Goal: Information Seeking & Learning: Learn about a topic

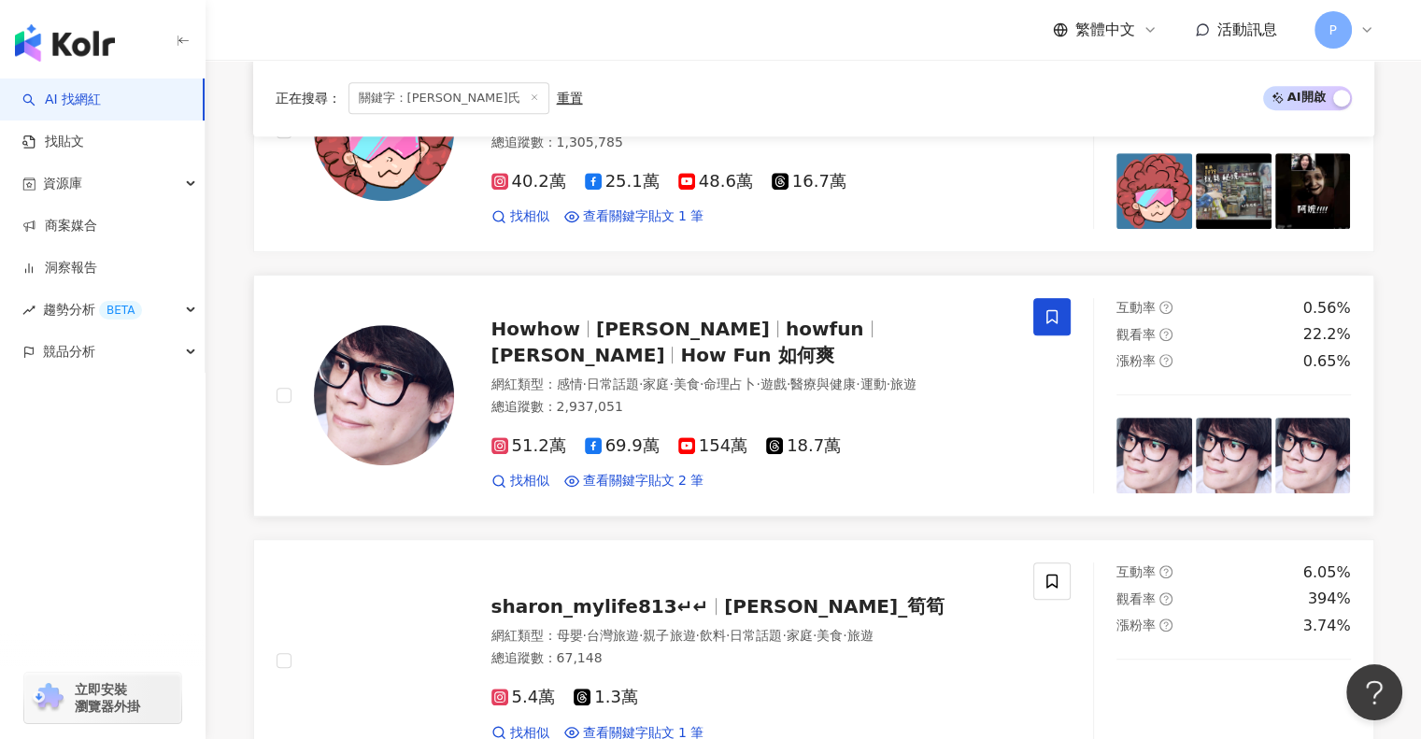
scroll to position [927, 0]
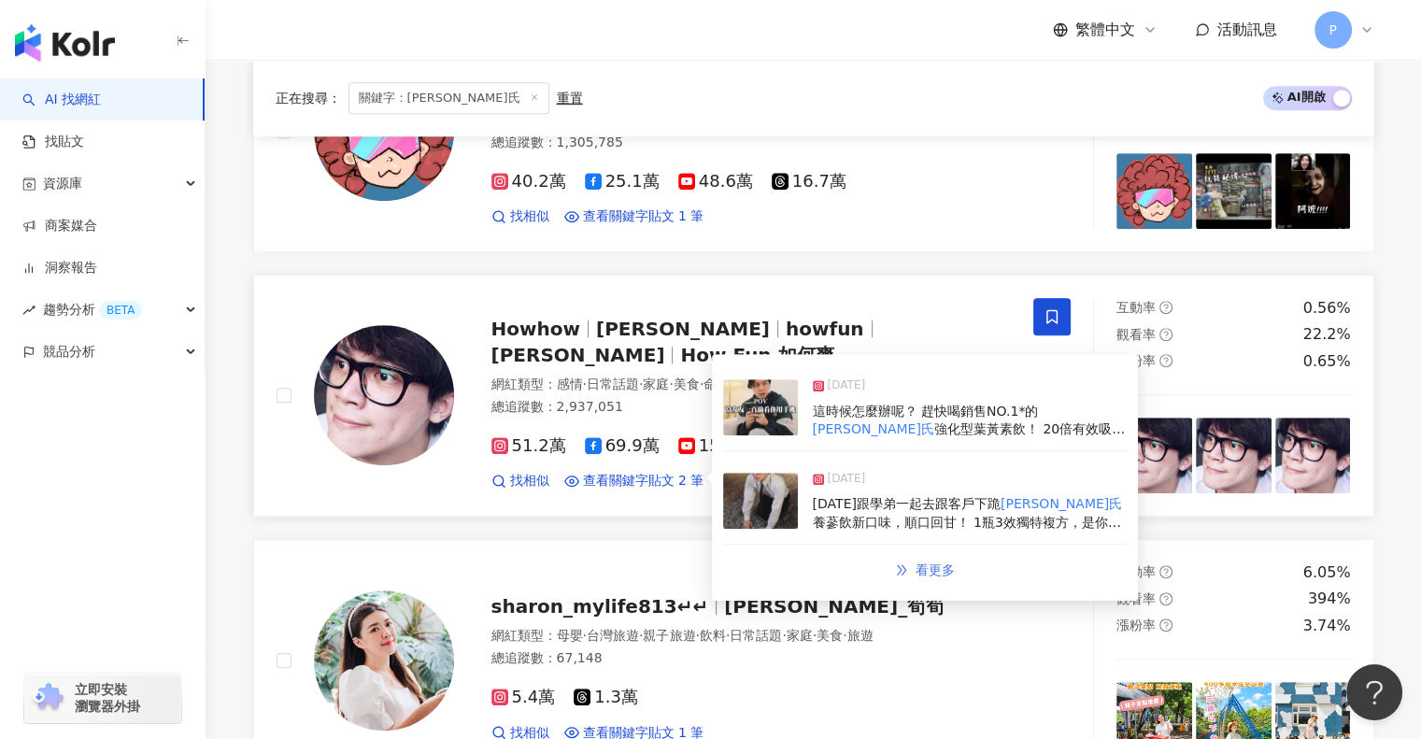
click at [910, 558] on link "看更多" at bounding box center [924, 570] width 99 height 37
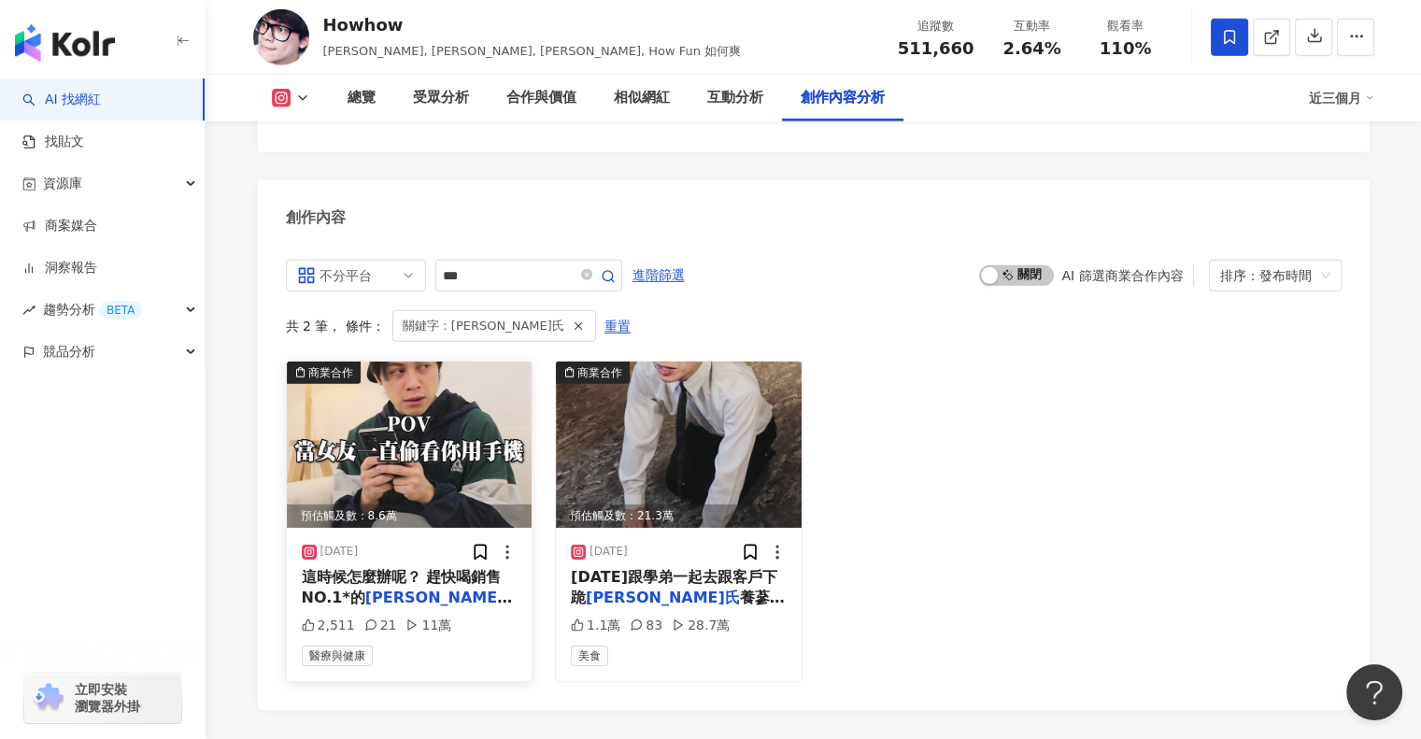
scroll to position [5742, 0]
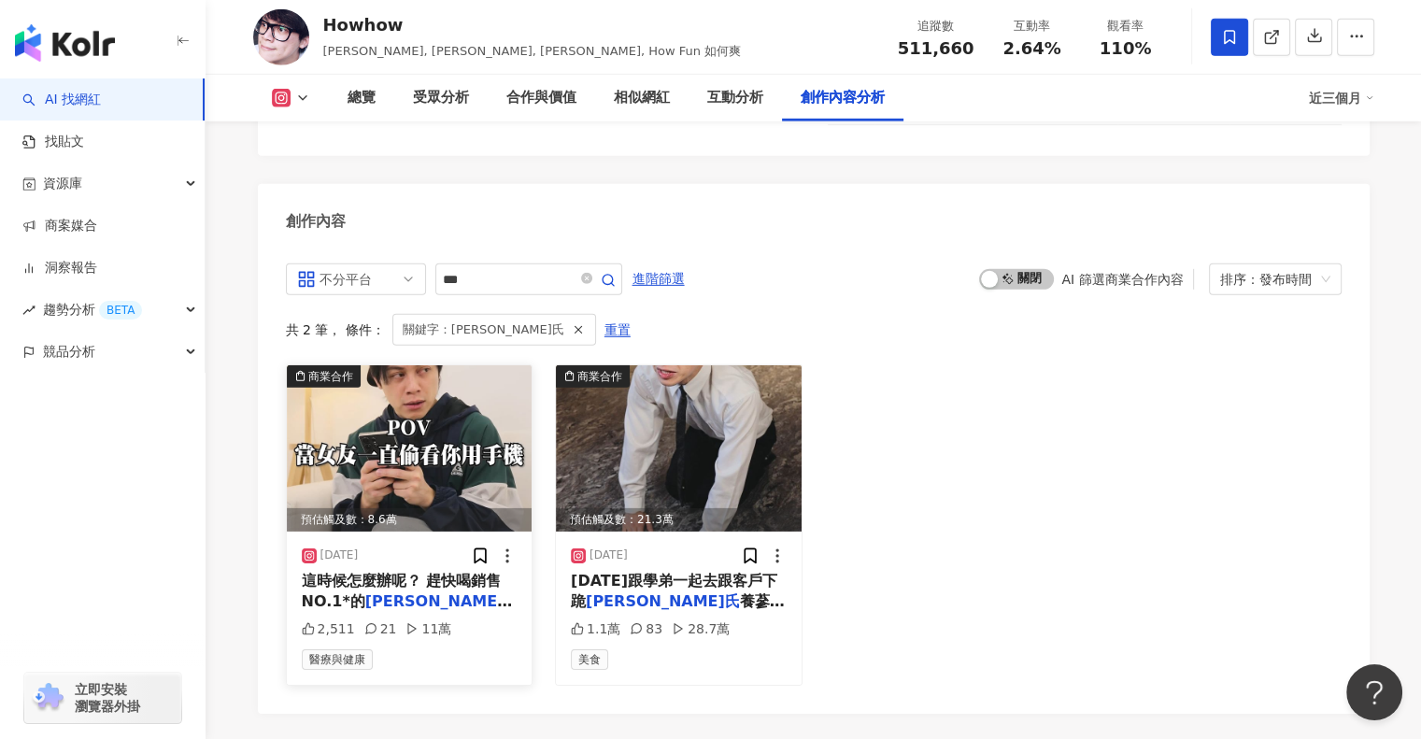
click at [438, 365] on img at bounding box center [410, 448] width 246 height 166
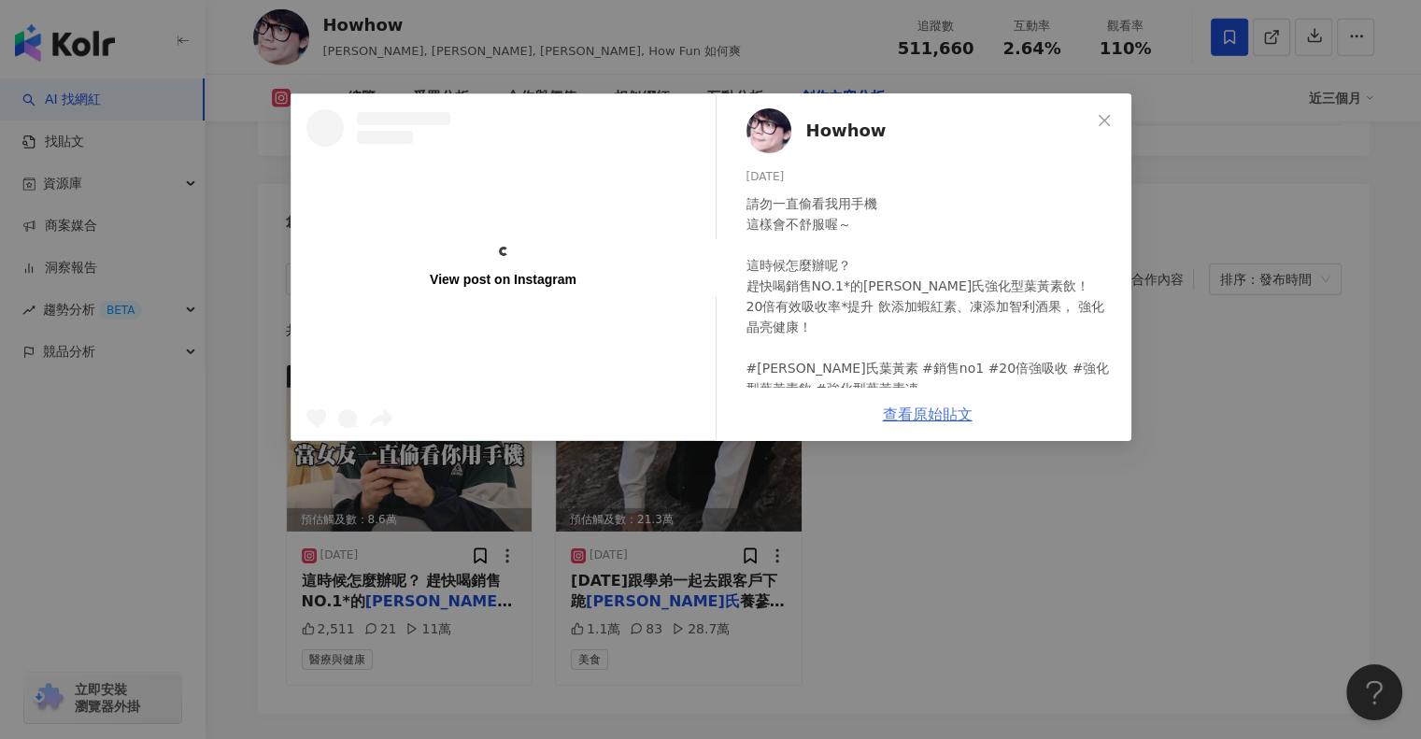
click at [914, 415] on link "查看原始貼文" at bounding box center [928, 414] width 90 height 18
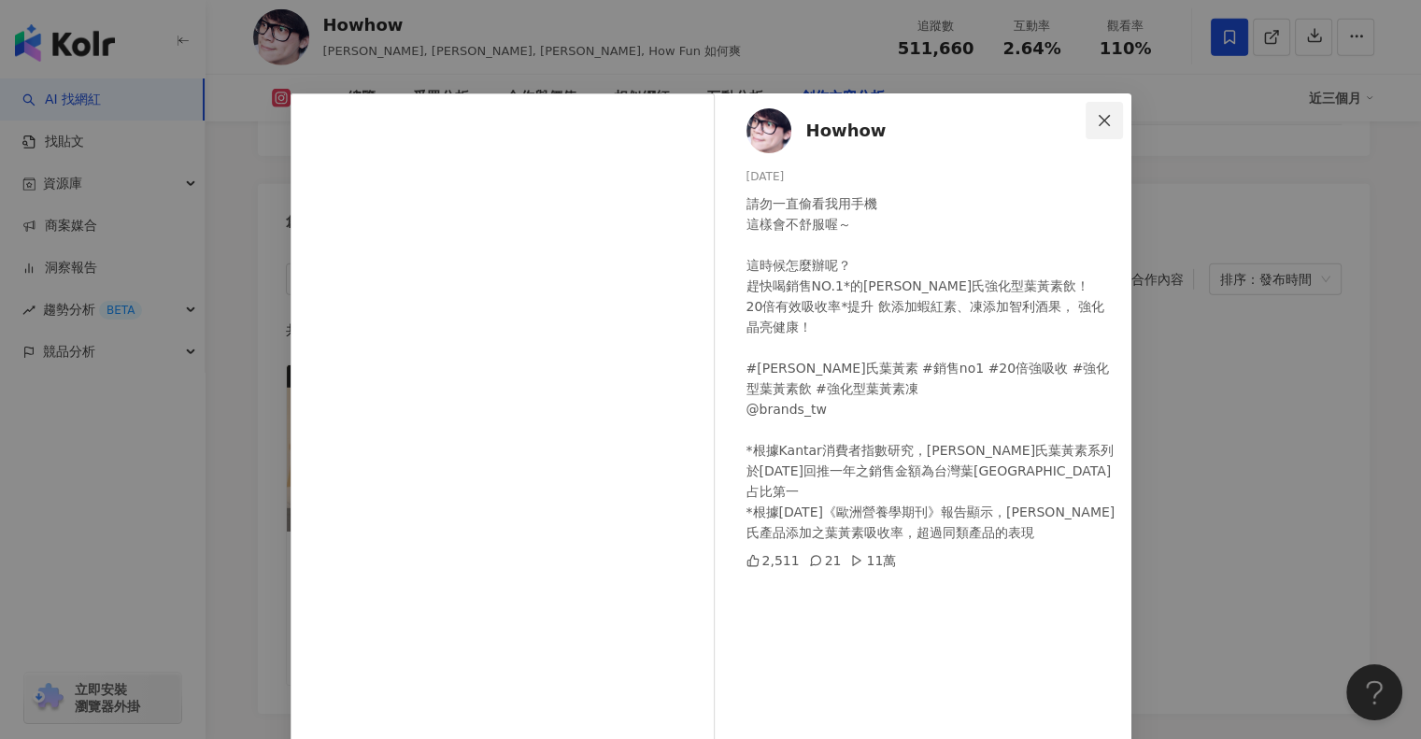
click at [1106, 124] on span "Close" at bounding box center [1103, 120] width 37 height 15
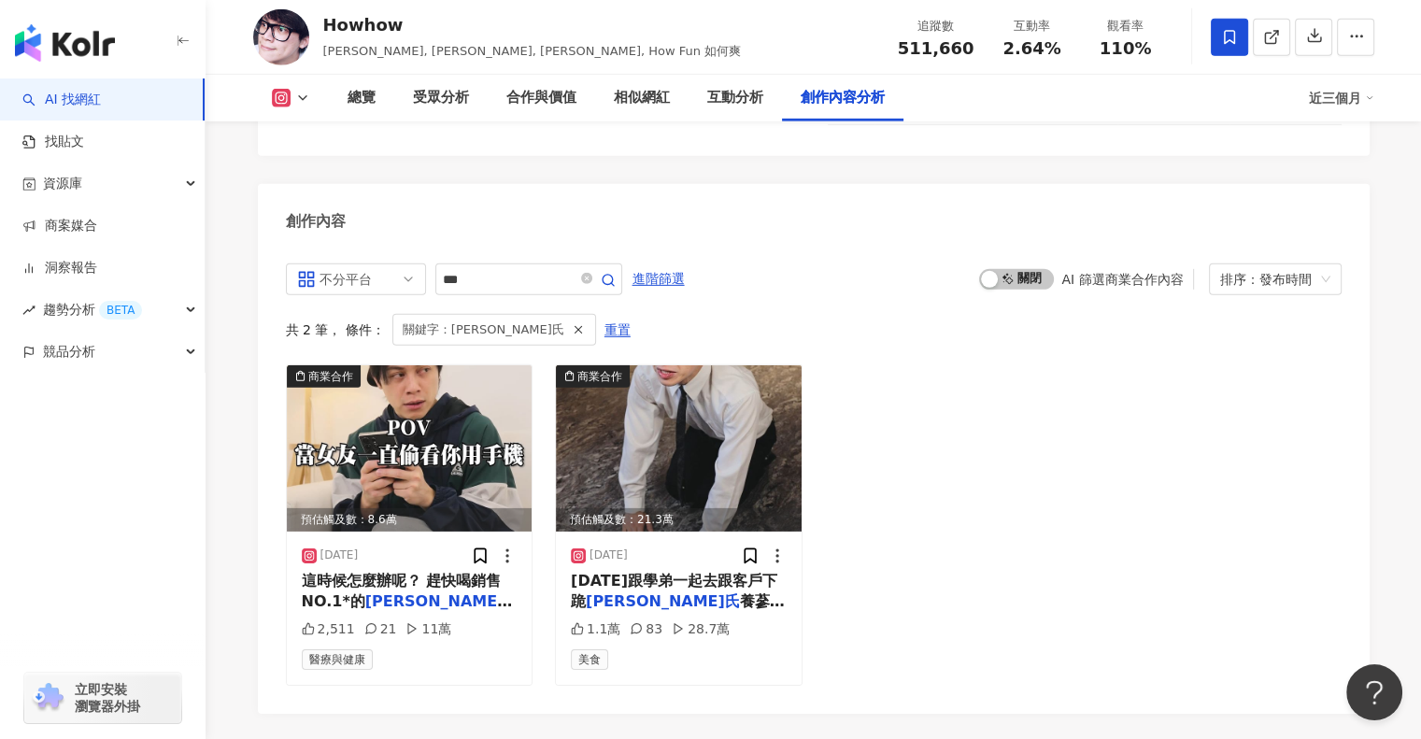
scroll to position [5707, 0]
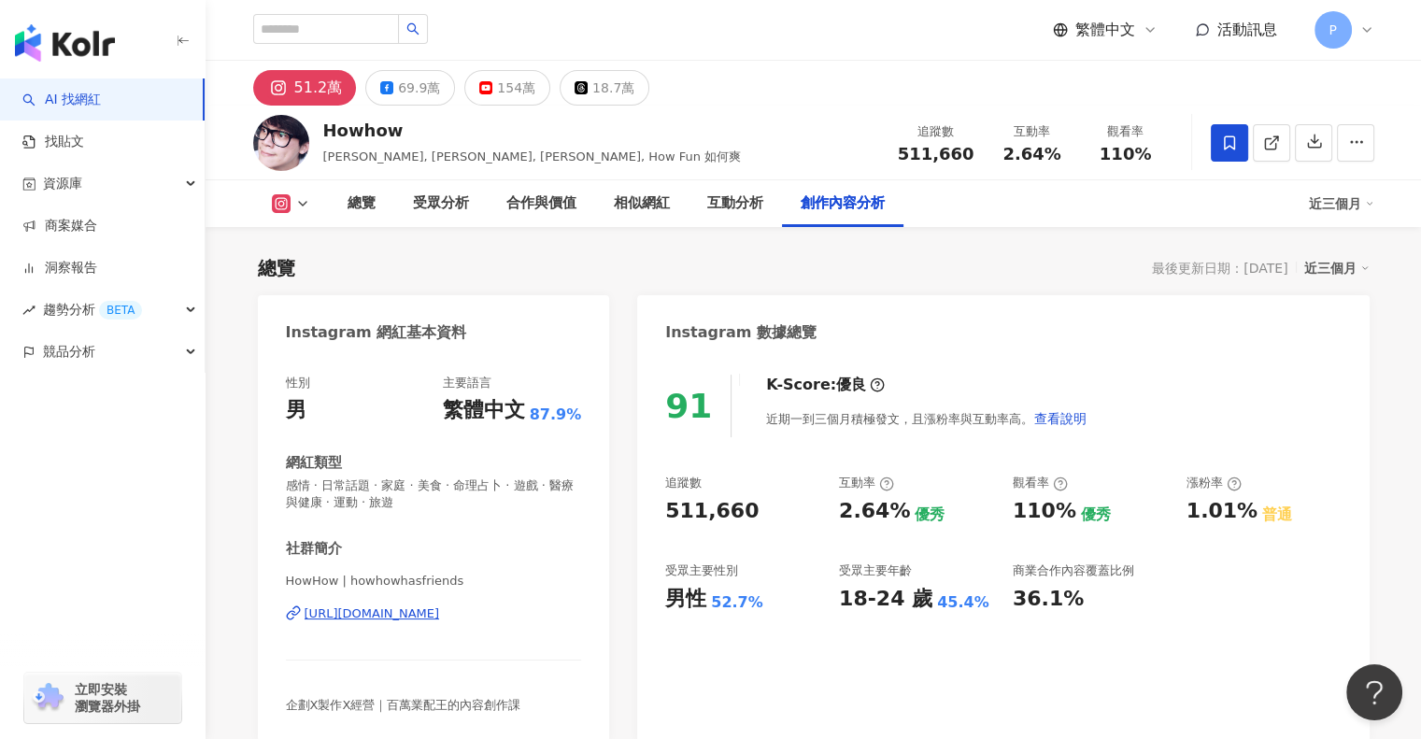
scroll to position [2049, 0]
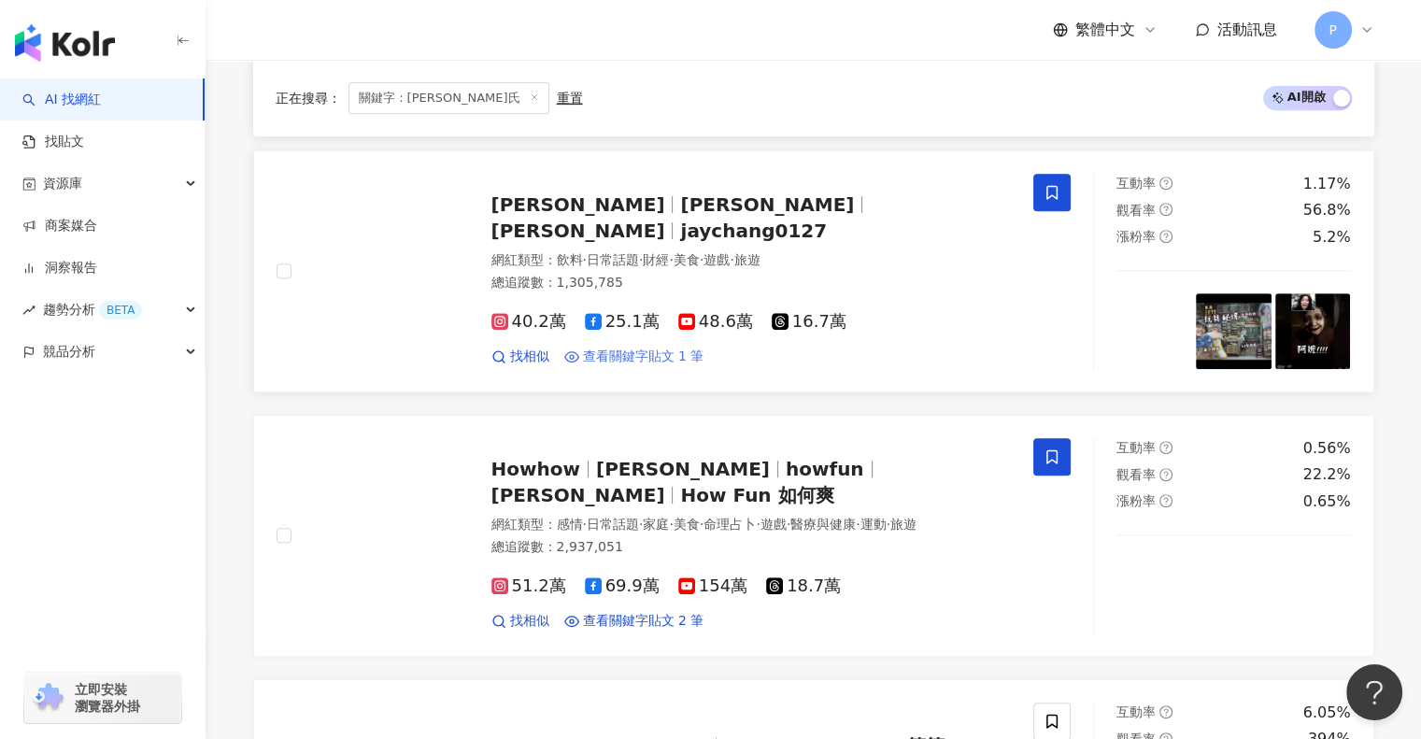
scroll to position [788, 0]
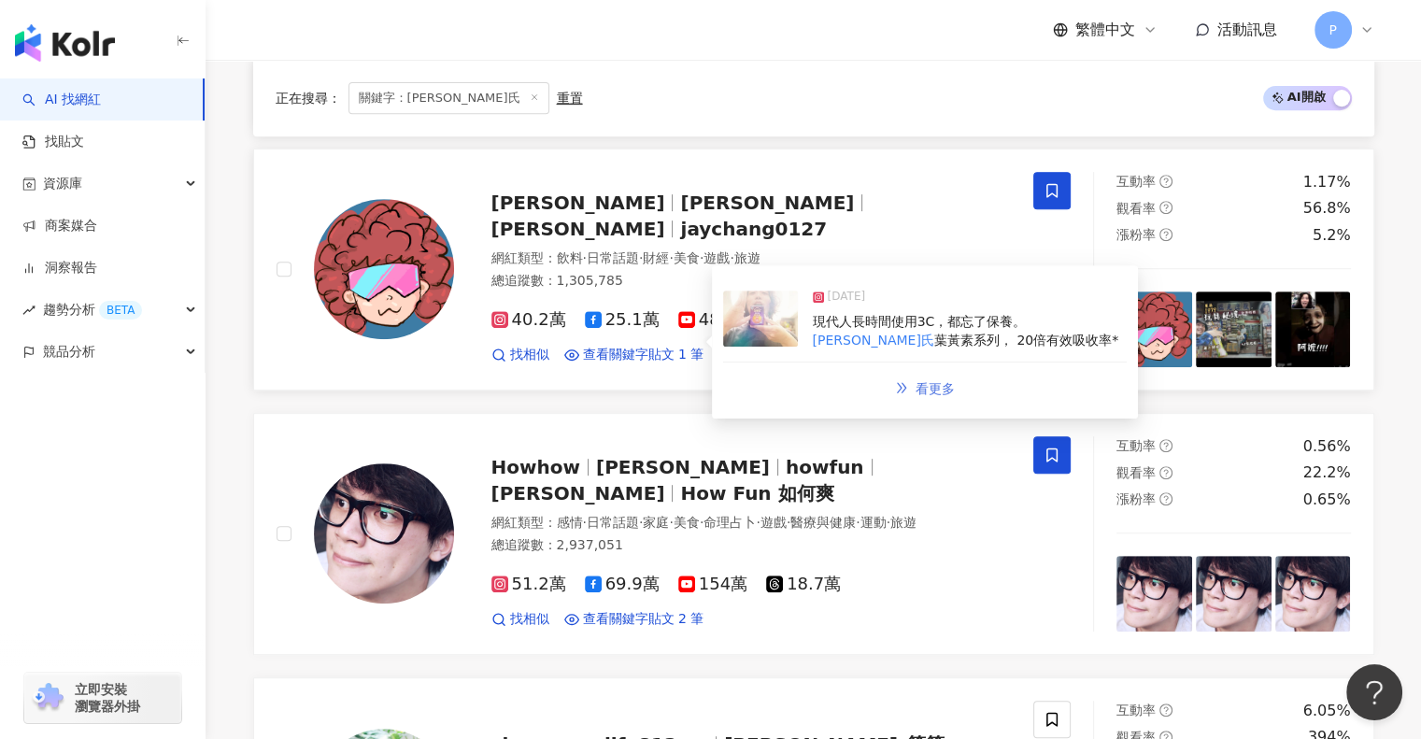
click at [907, 382] on link "看更多" at bounding box center [924, 388] width 99 height 37
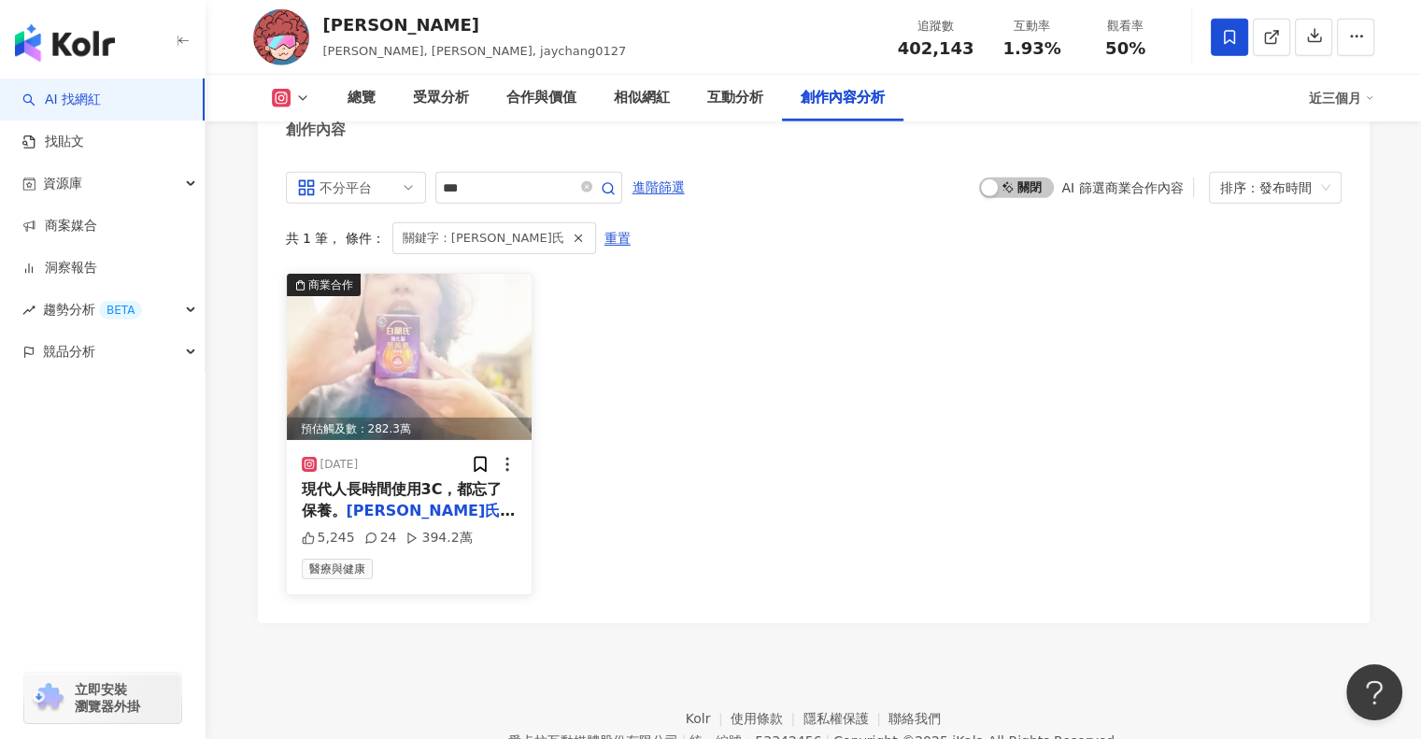
click at [483, 285] on img at bounding box center [410, 357] width 246 height 166
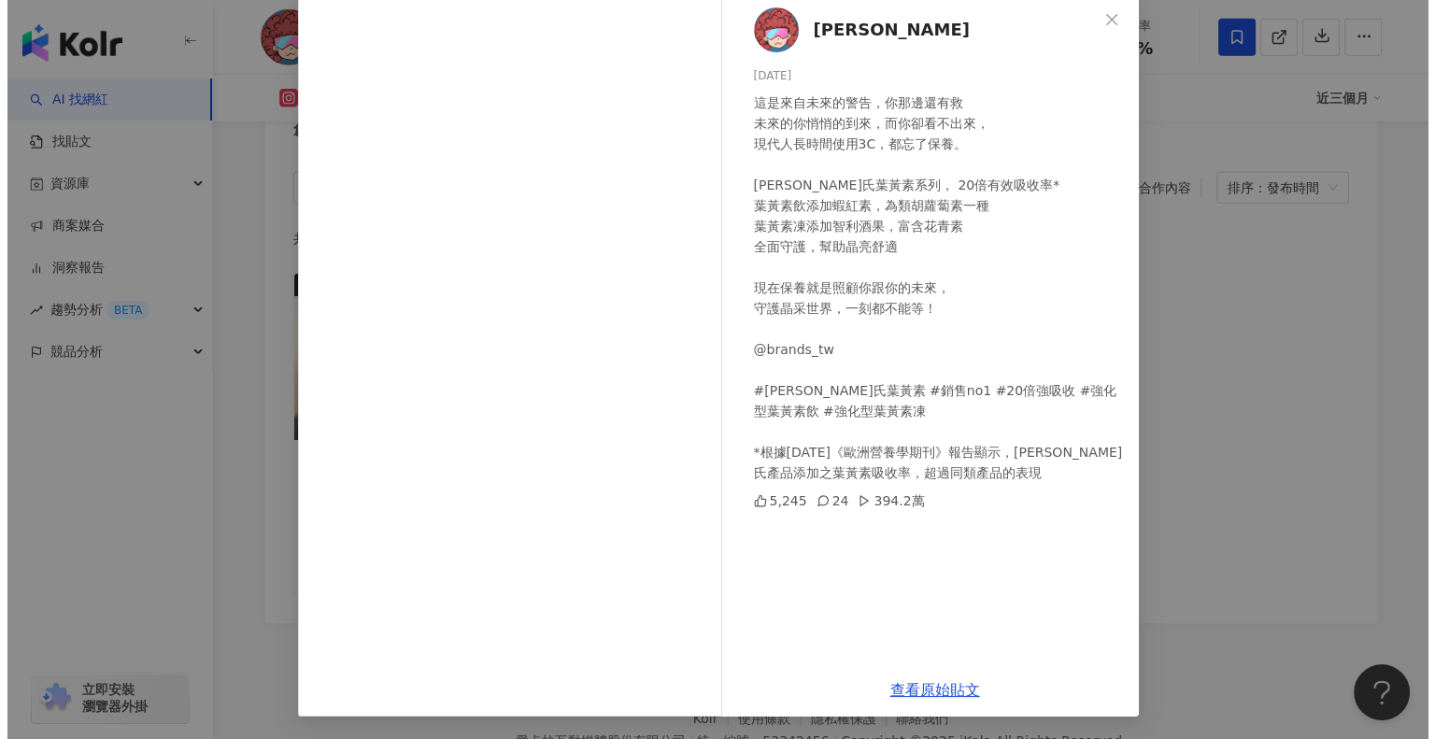
scroll to position [90, 0]
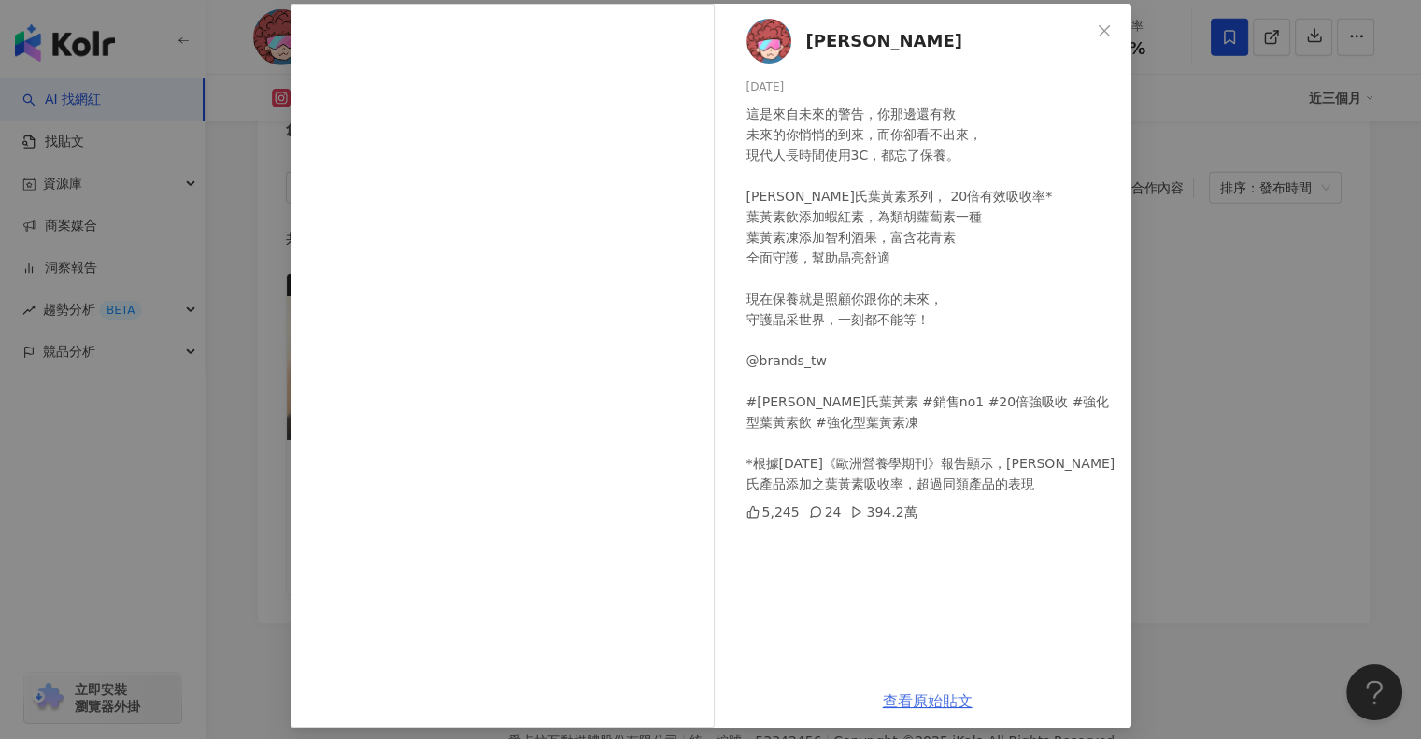
click at [932, 704] on link "查看原始貼文" at bounding box center [928, 701] width 90 height 18
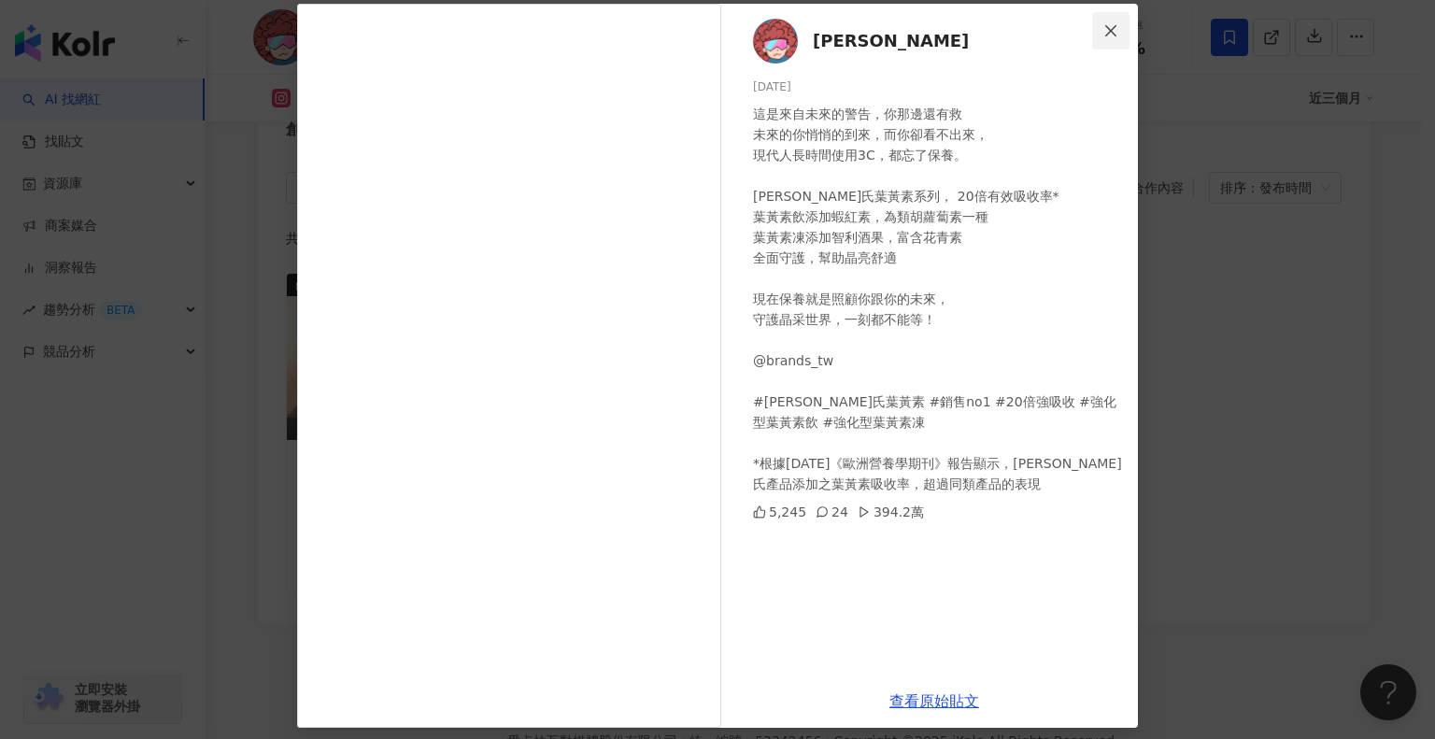
click at [1108, 29] on icon "close" at bounding box center [1110, 30] width 15 height 15
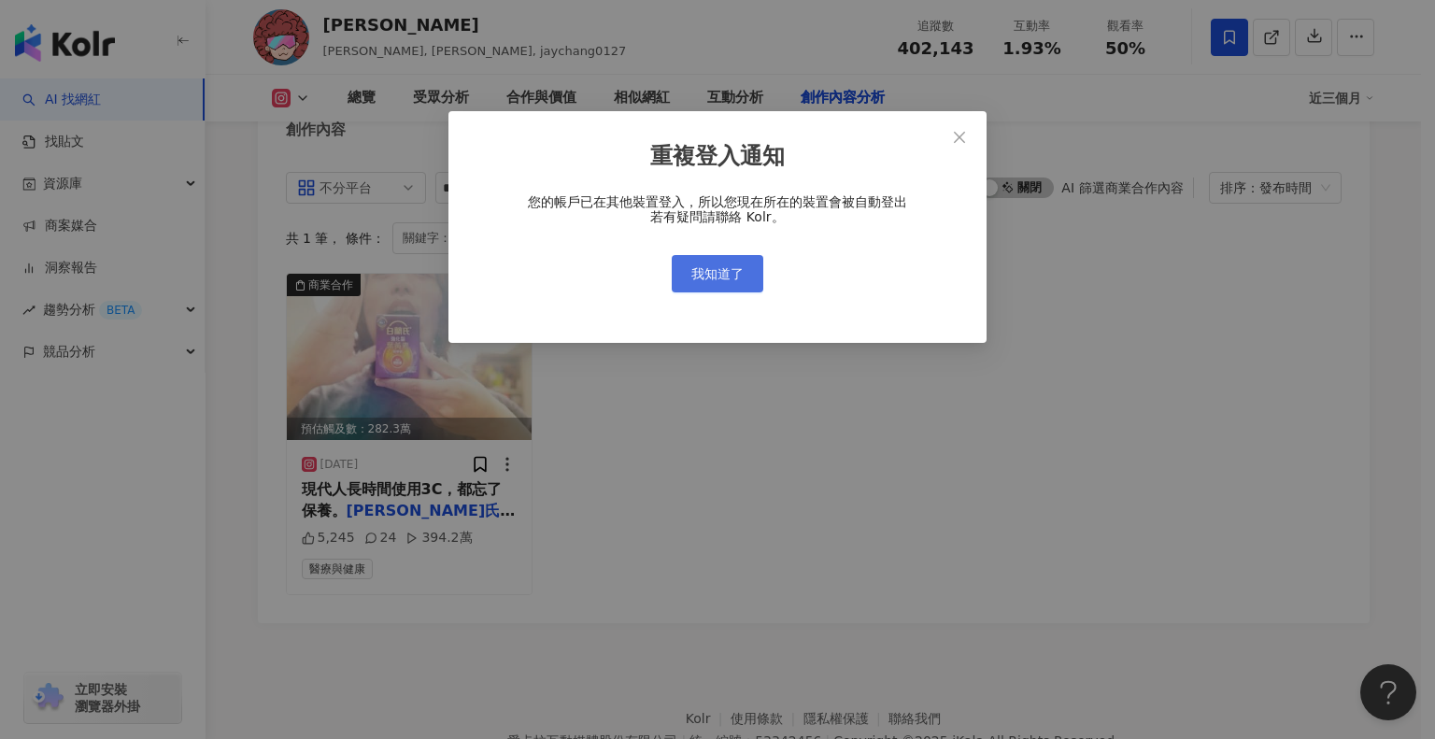
click at [729, 272] on span "我知道了" at bounding box center [717, 273] width 52 height 15
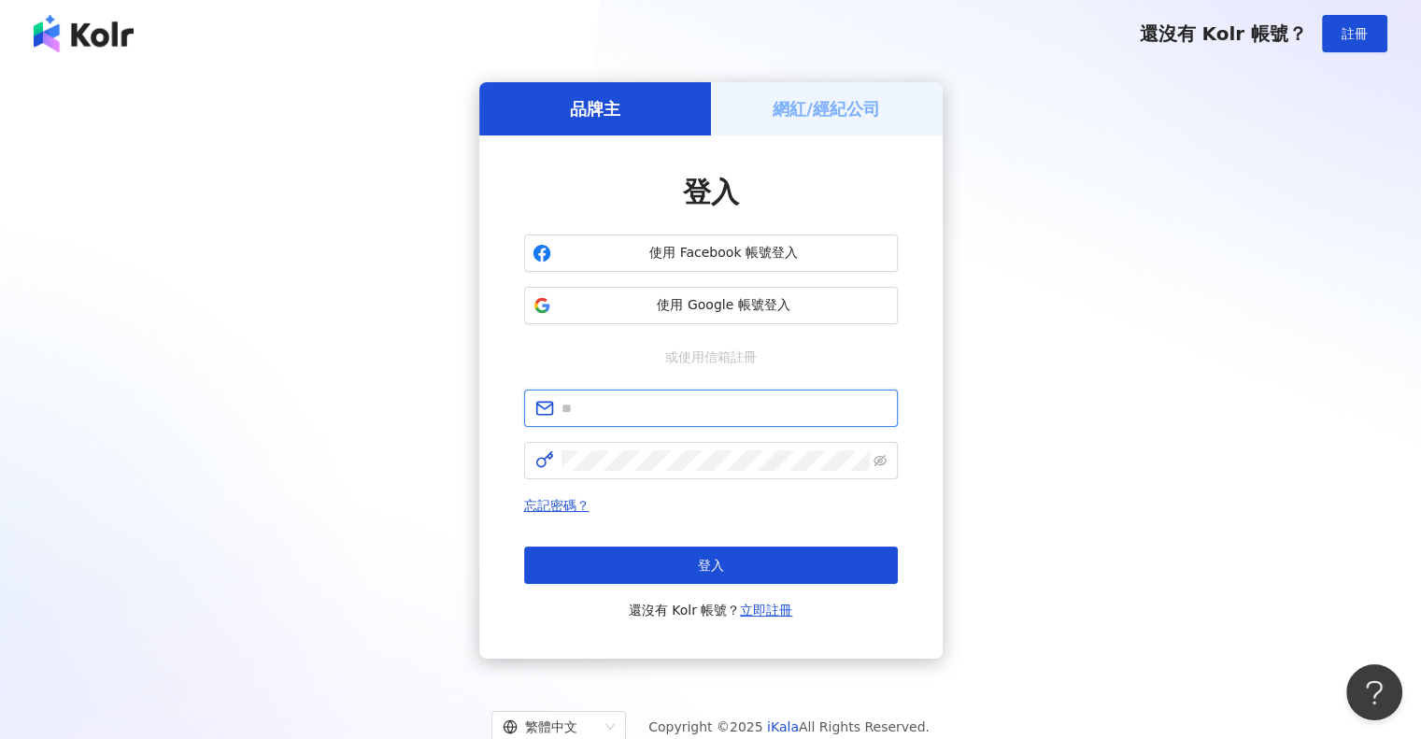
click at [702, 403] on input "text" at bounding box center [723, 408] width 325 height 21
type input "**********"
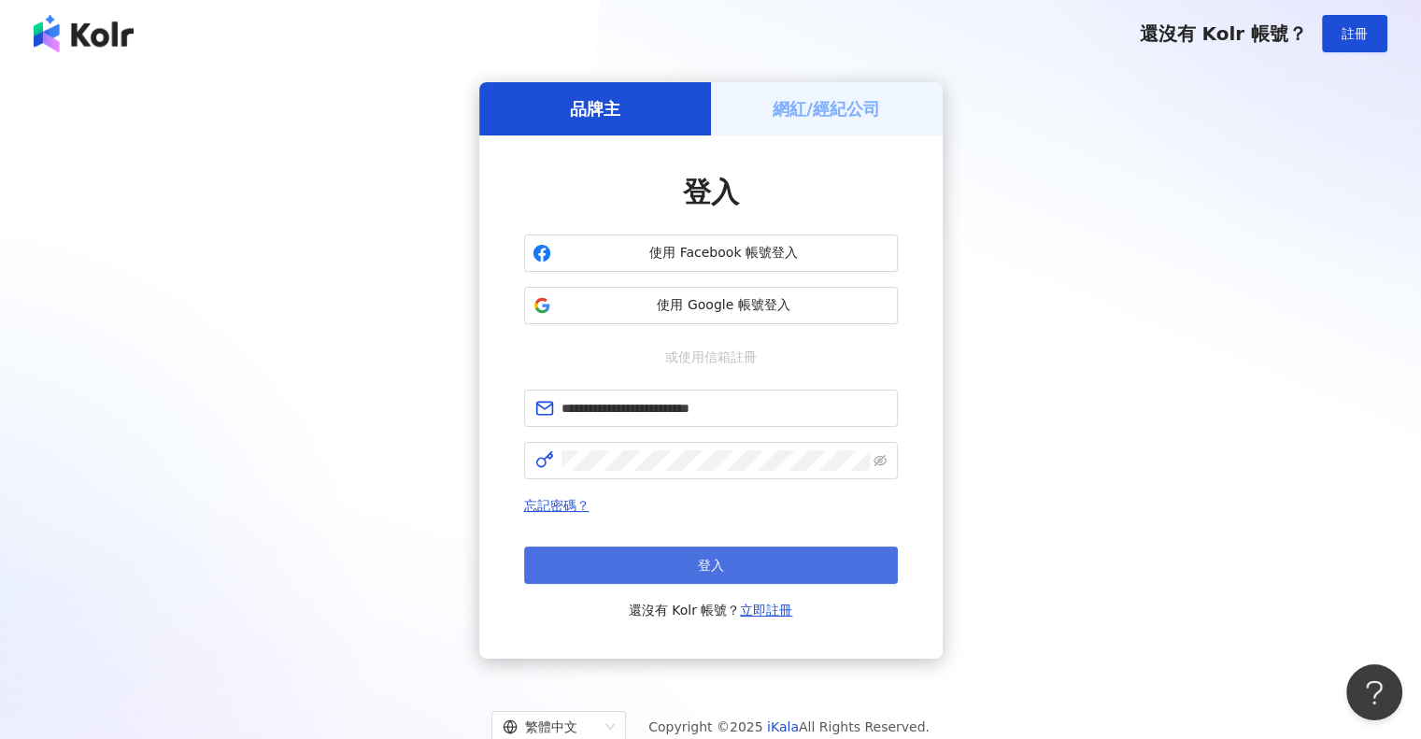
click at [696, 561] on button "登入" at bounding box center [711, 564] width 374 height 37
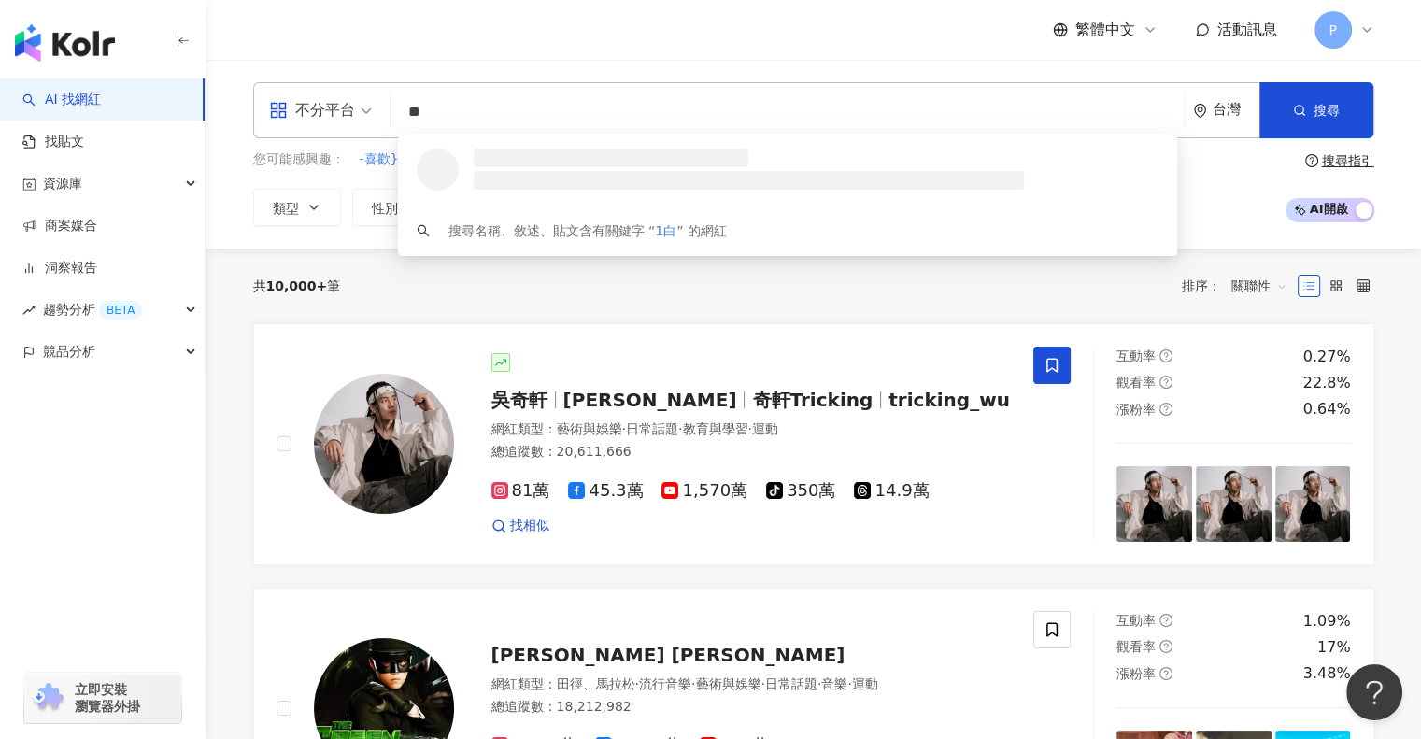
type input "*"
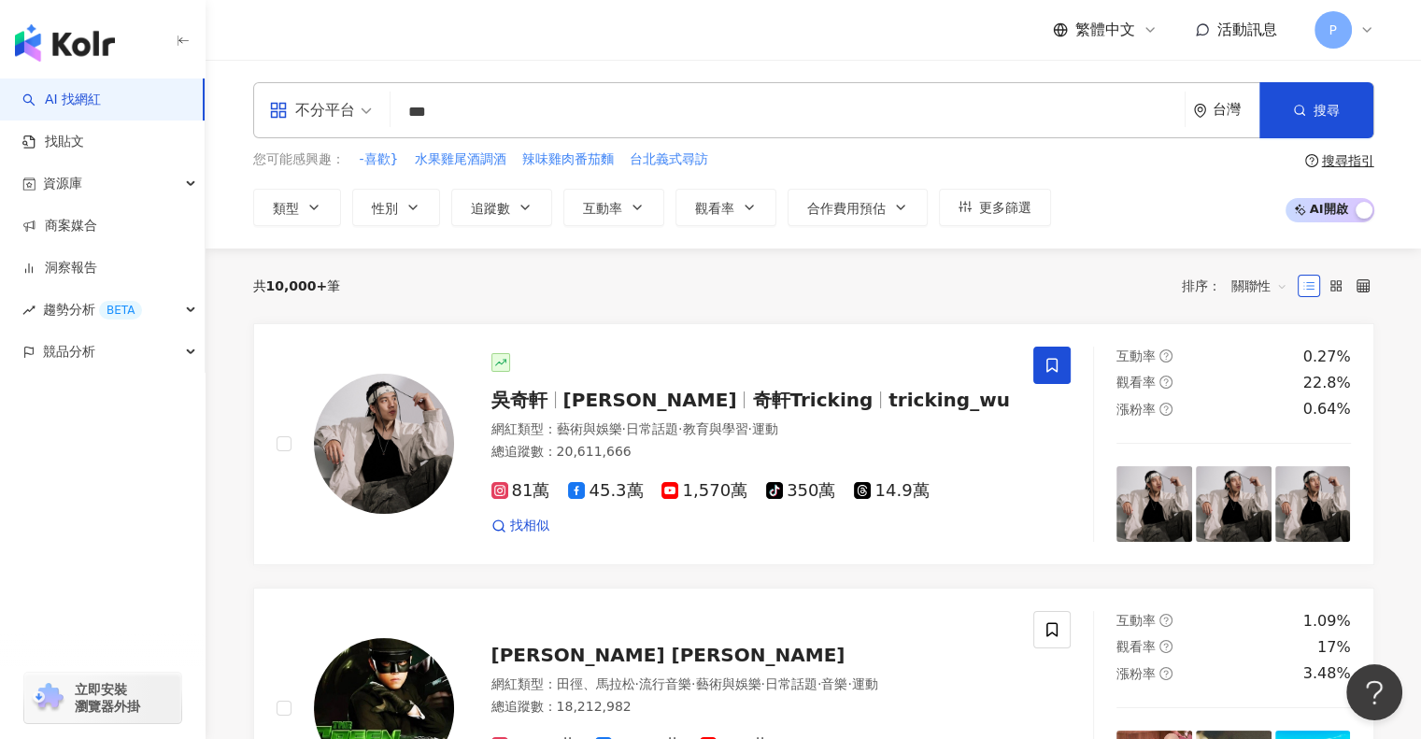
type input "***"
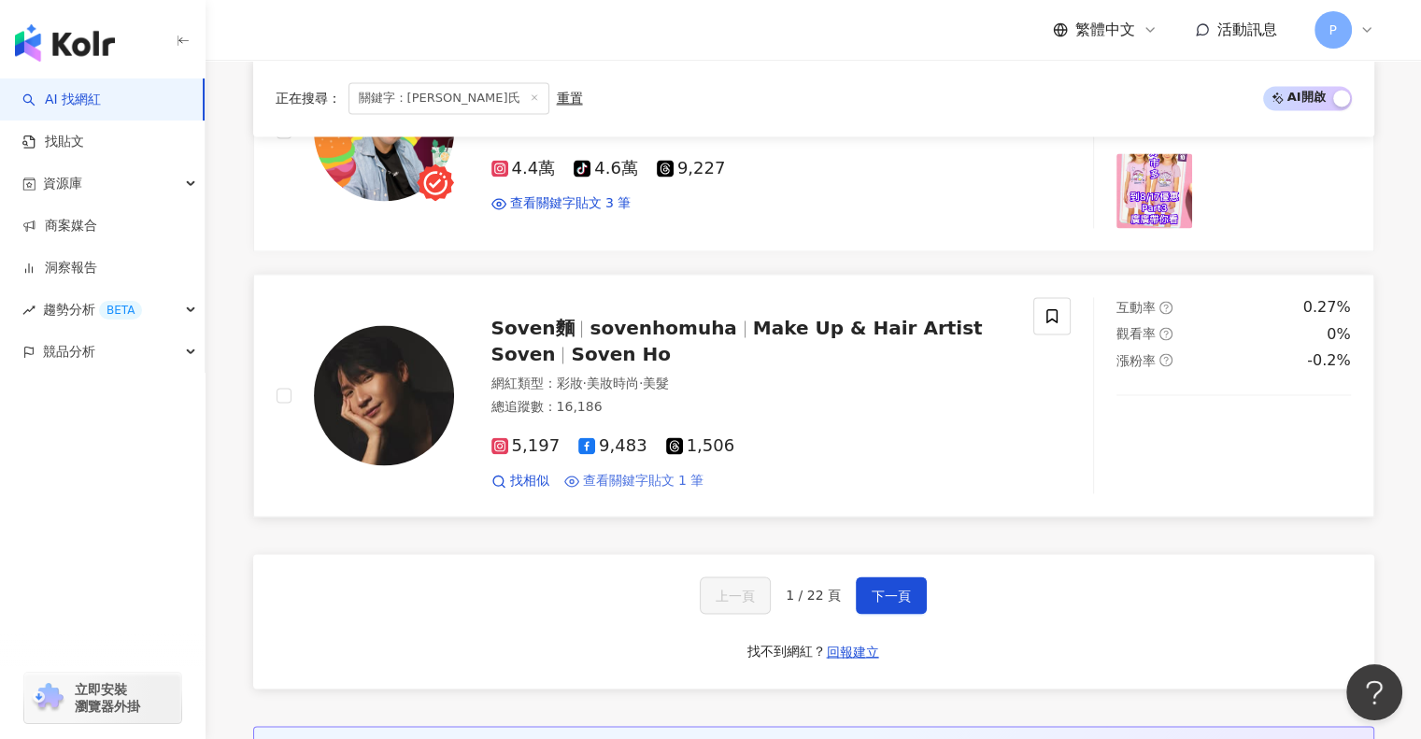
scroll to position [3063, 0]
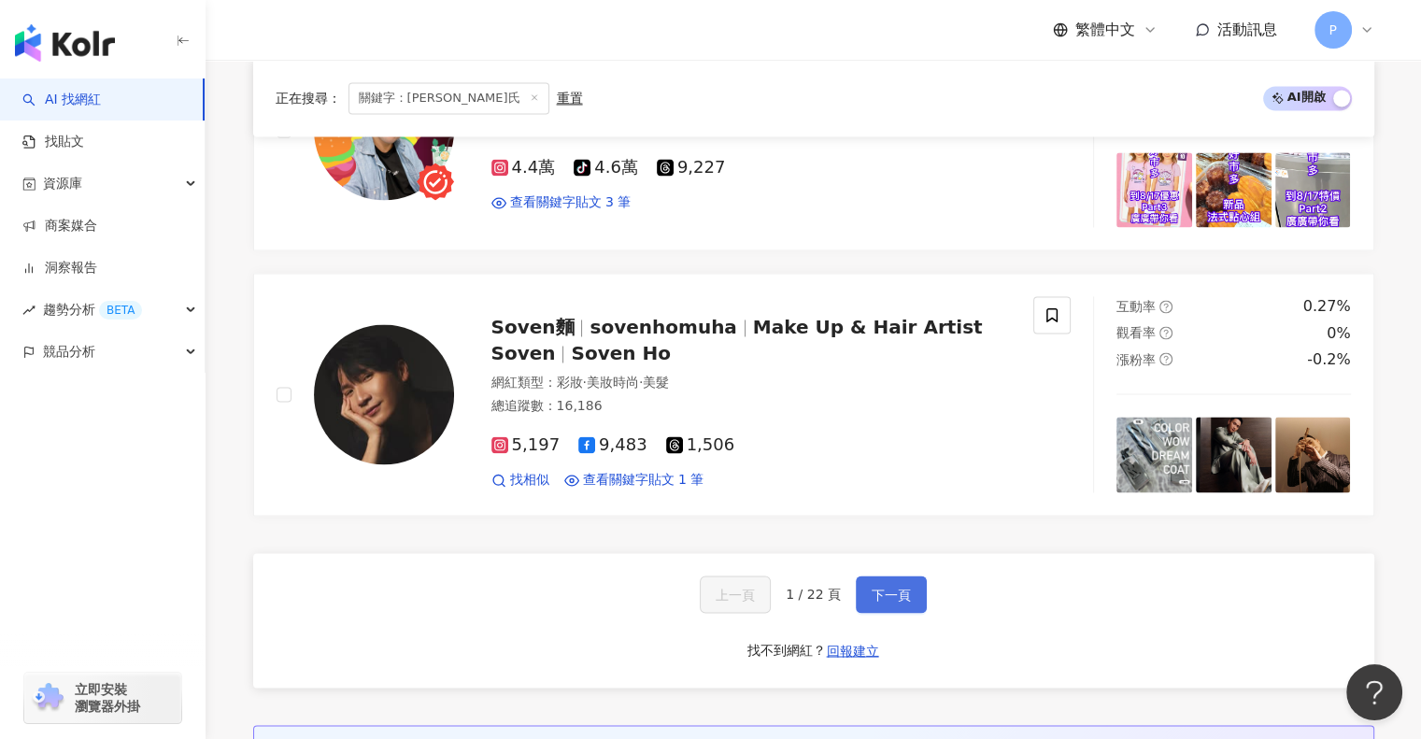
click at [894, 587] on span "下一頁" at bounding box center [890, 594] width 39 height 15
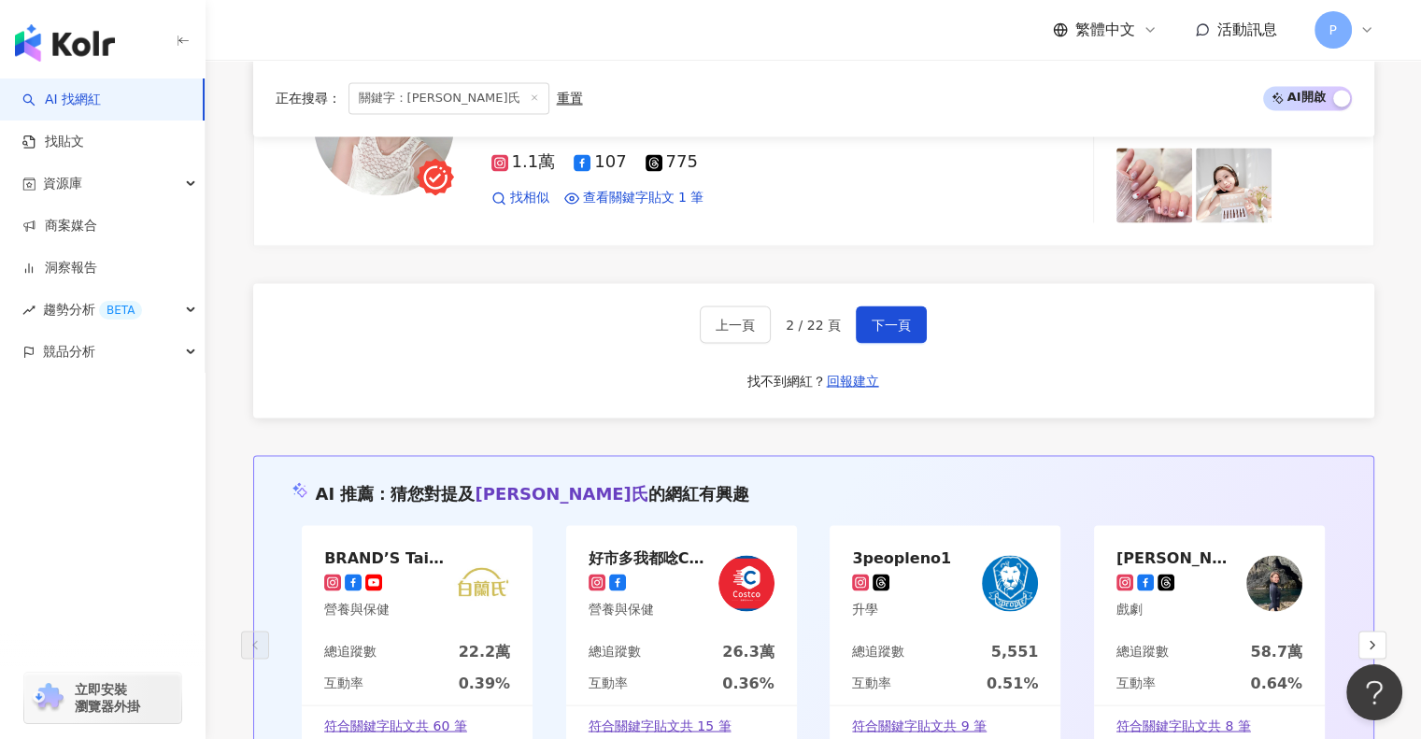
scroll to position [3273, 0]
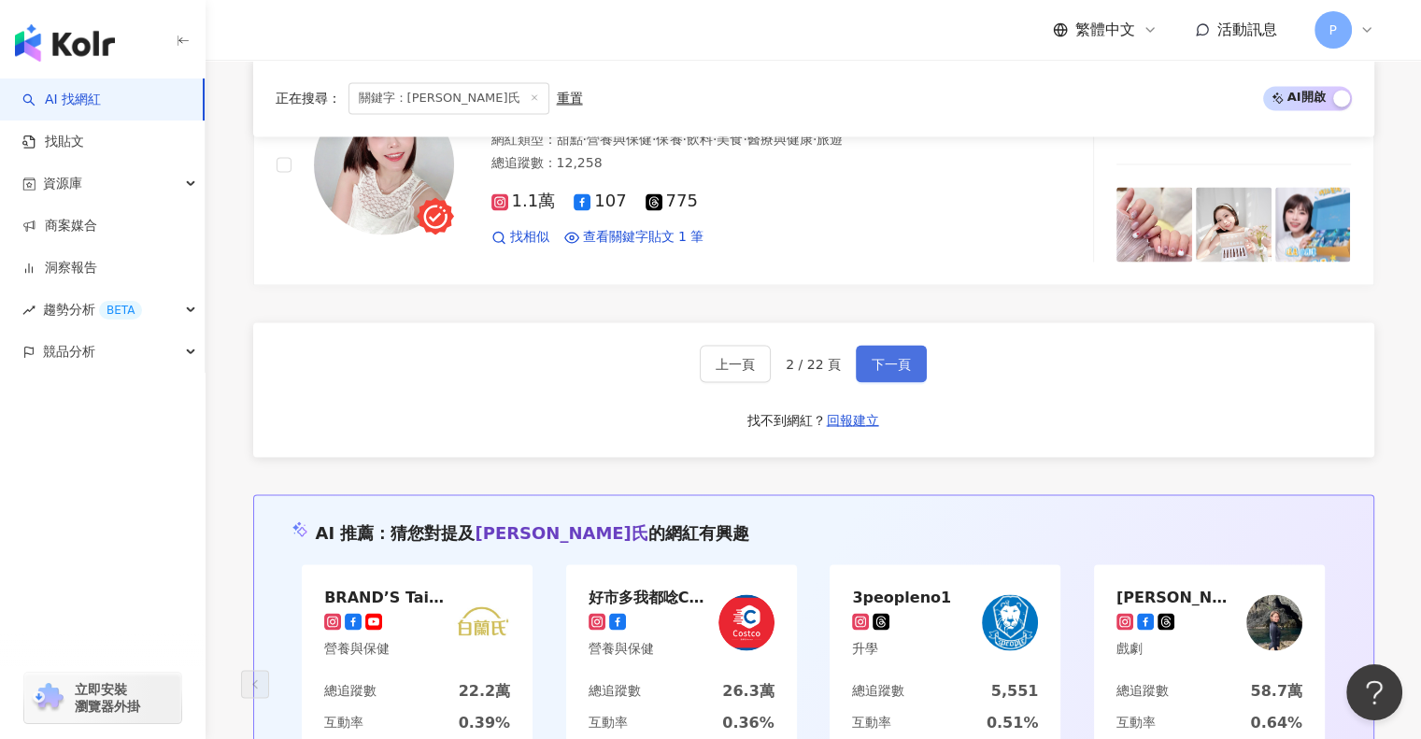
click at [879, 356] on span "下一頁" at bounding box center [890, 363] width 39 height 15
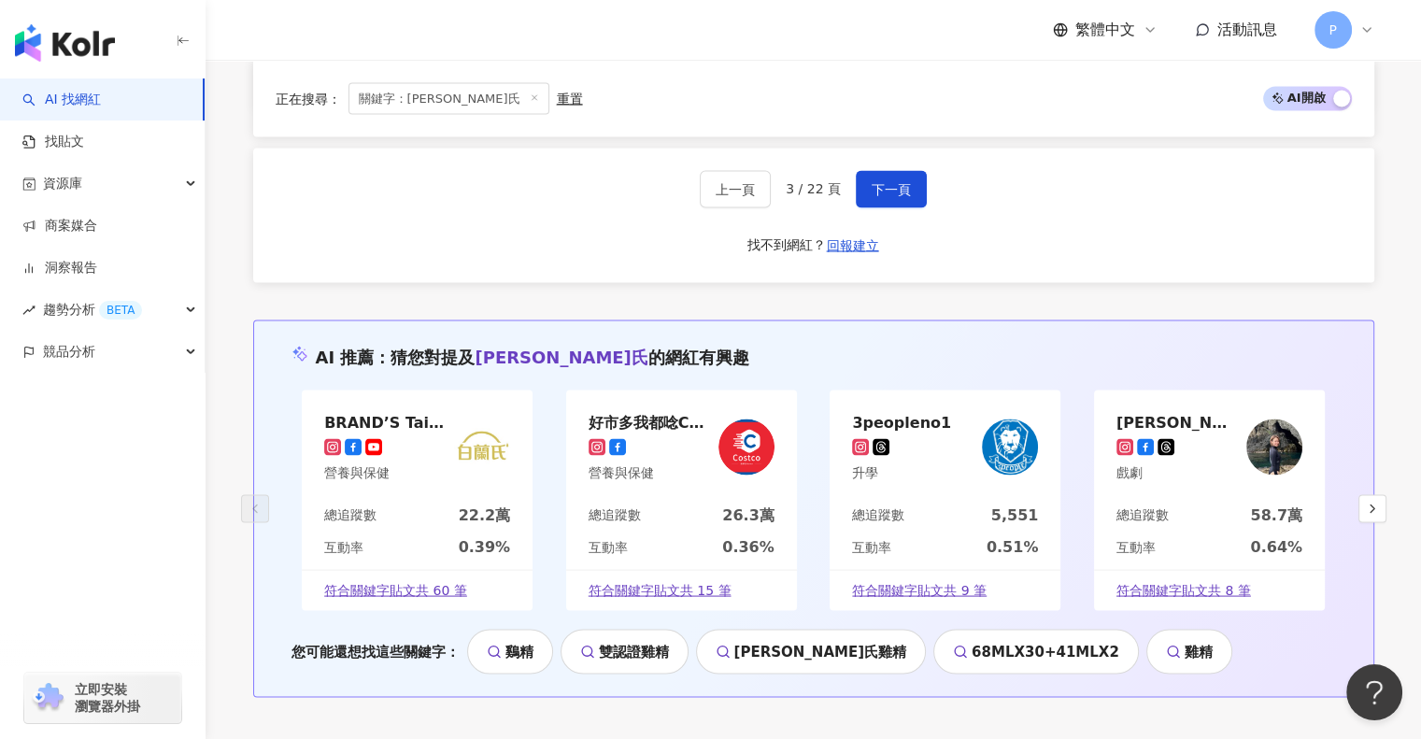
scroll to position [3486, 0]
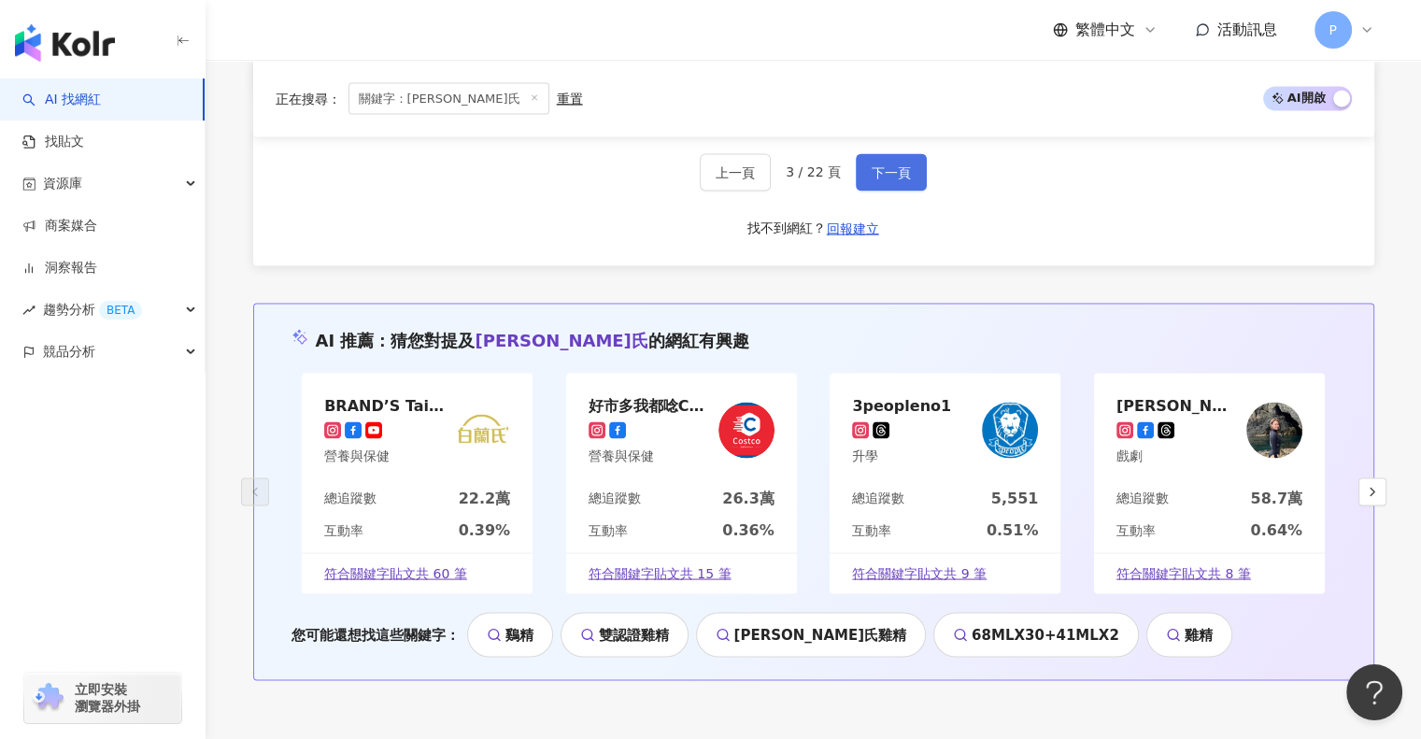
click at [880, 164] on span "下一頁" at bounding box center [890, 171] width 39 height 15
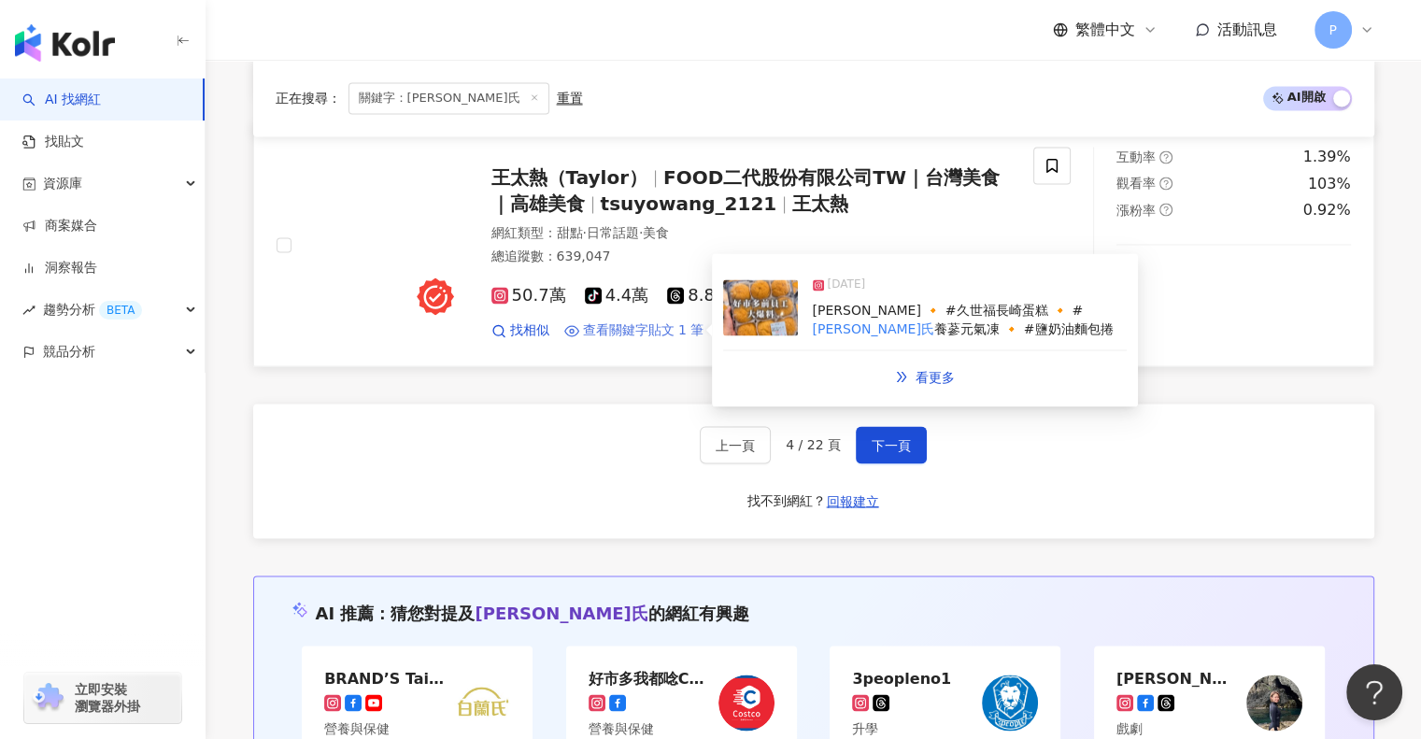
scroll to position [3232, 0]
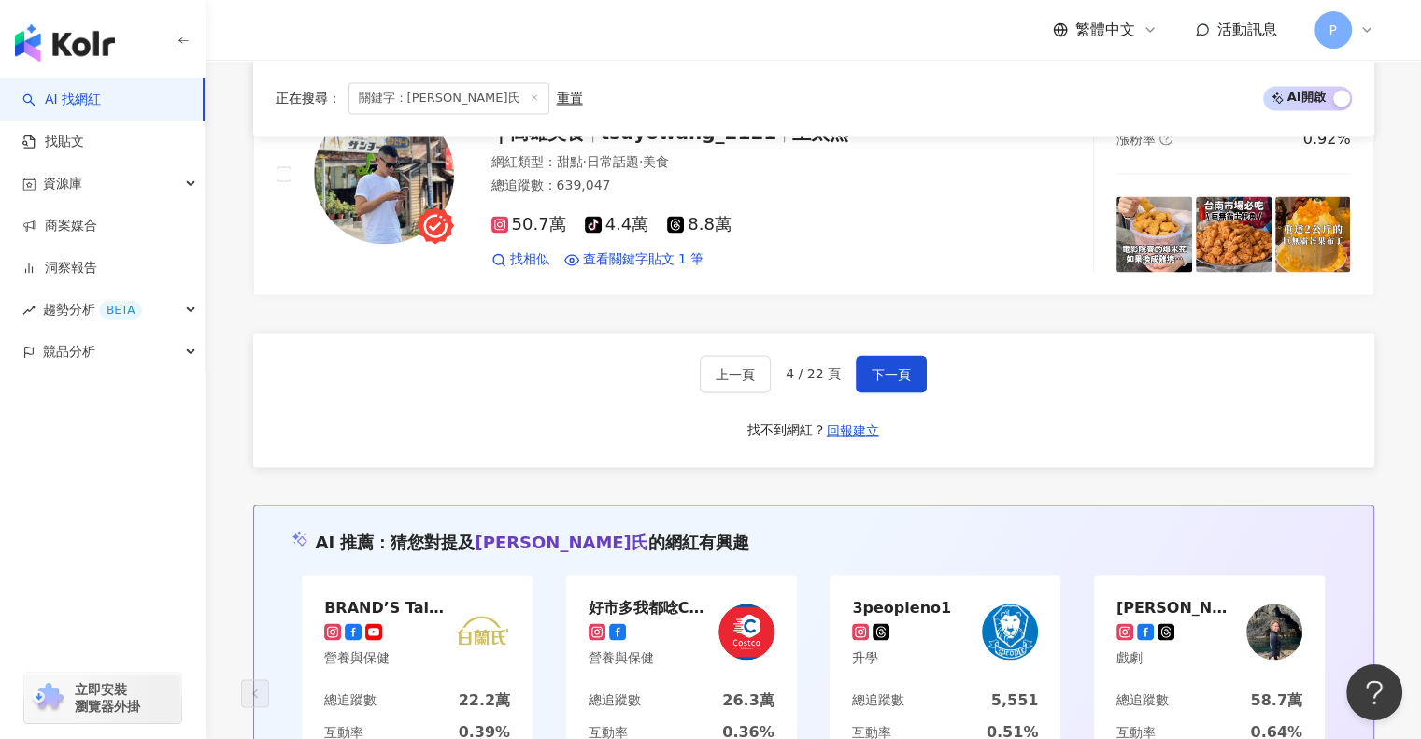
scroll to position [3288, 0]
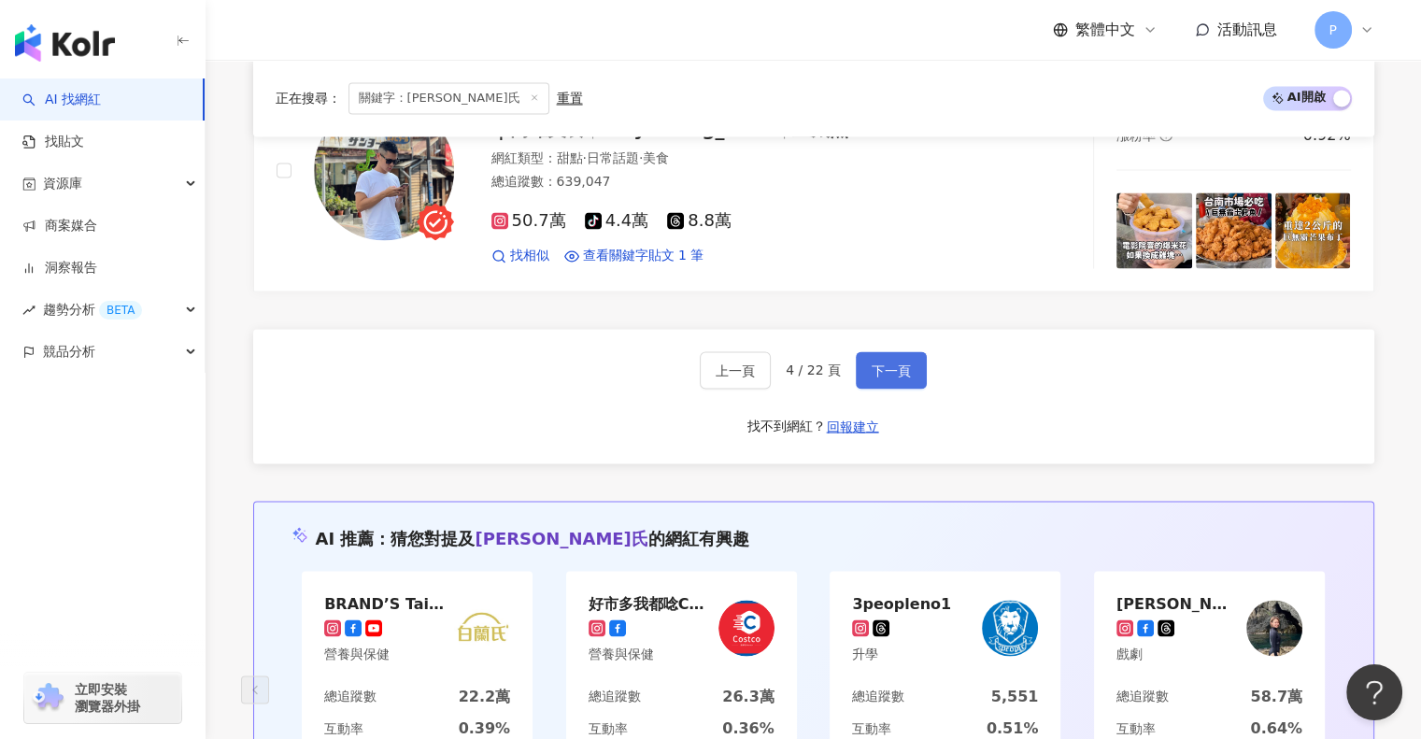
click at [881, 356] on button "下一頁" at bounding box center [891, 369] width 71 height 37
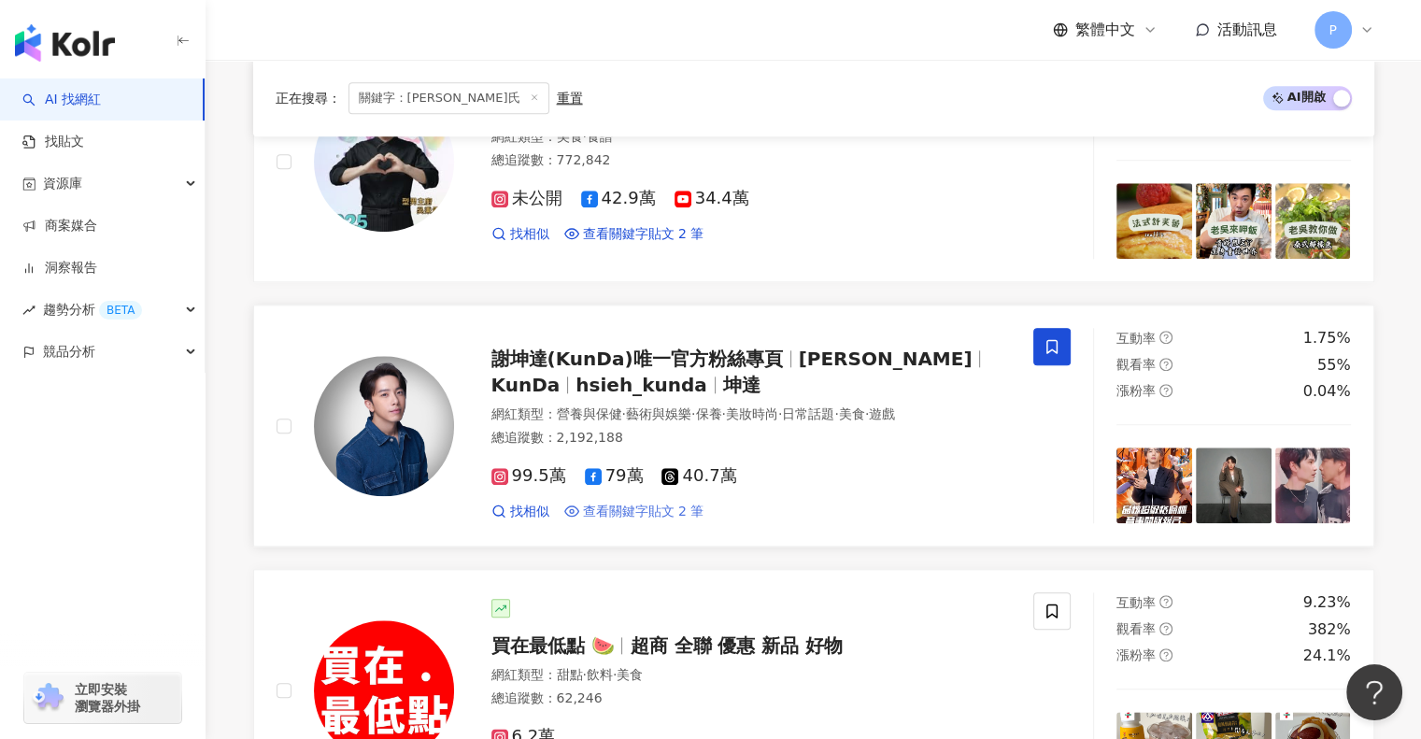
scroll to position [1956, 0]
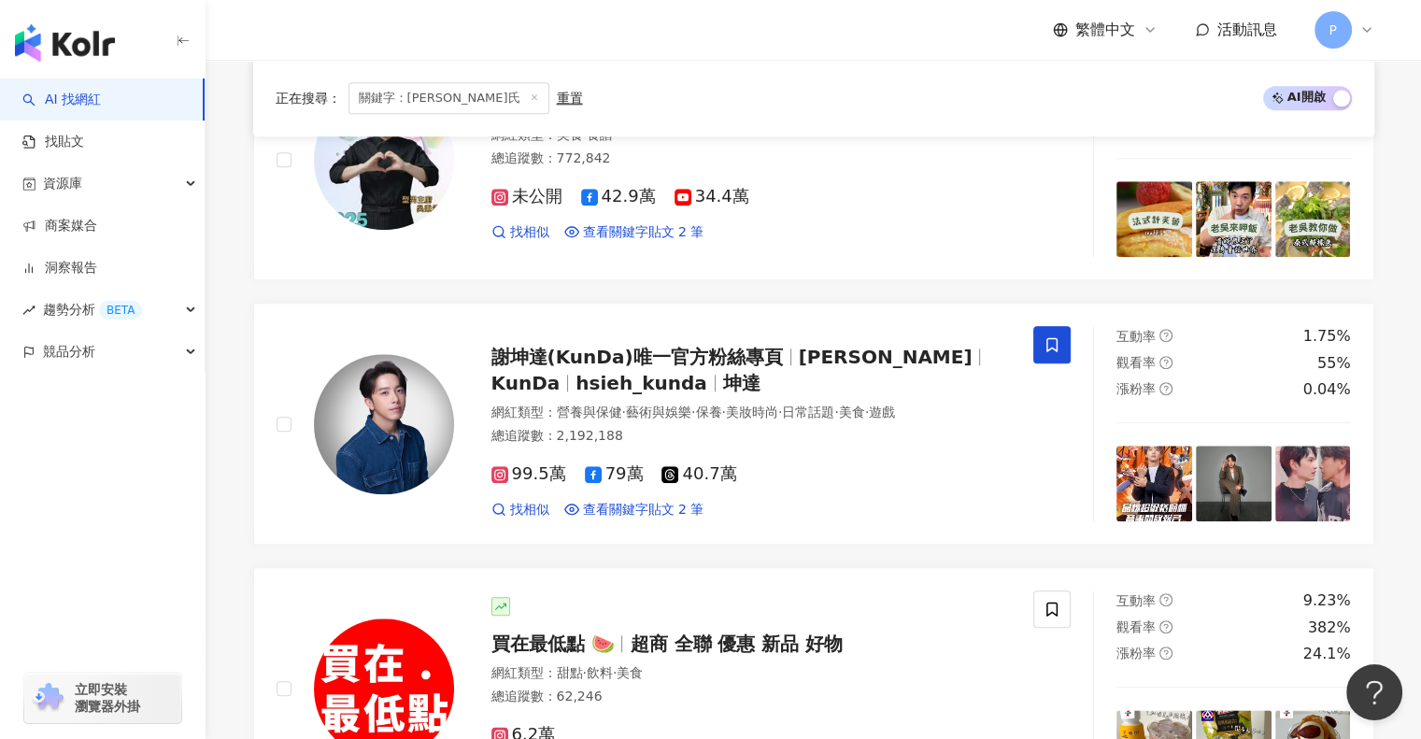
click at [912, 549] on div "地球儀的儀 심의 peggy.hyy 網紅類型 ： 母嬰 · 彩妝 · 親子 · 家庭 · 旅遊 總追蹤數 ： 51,590 5.1萬 92 找相似 查看關鍵…" at bounding box center [813, 27] width 1121 height 3150
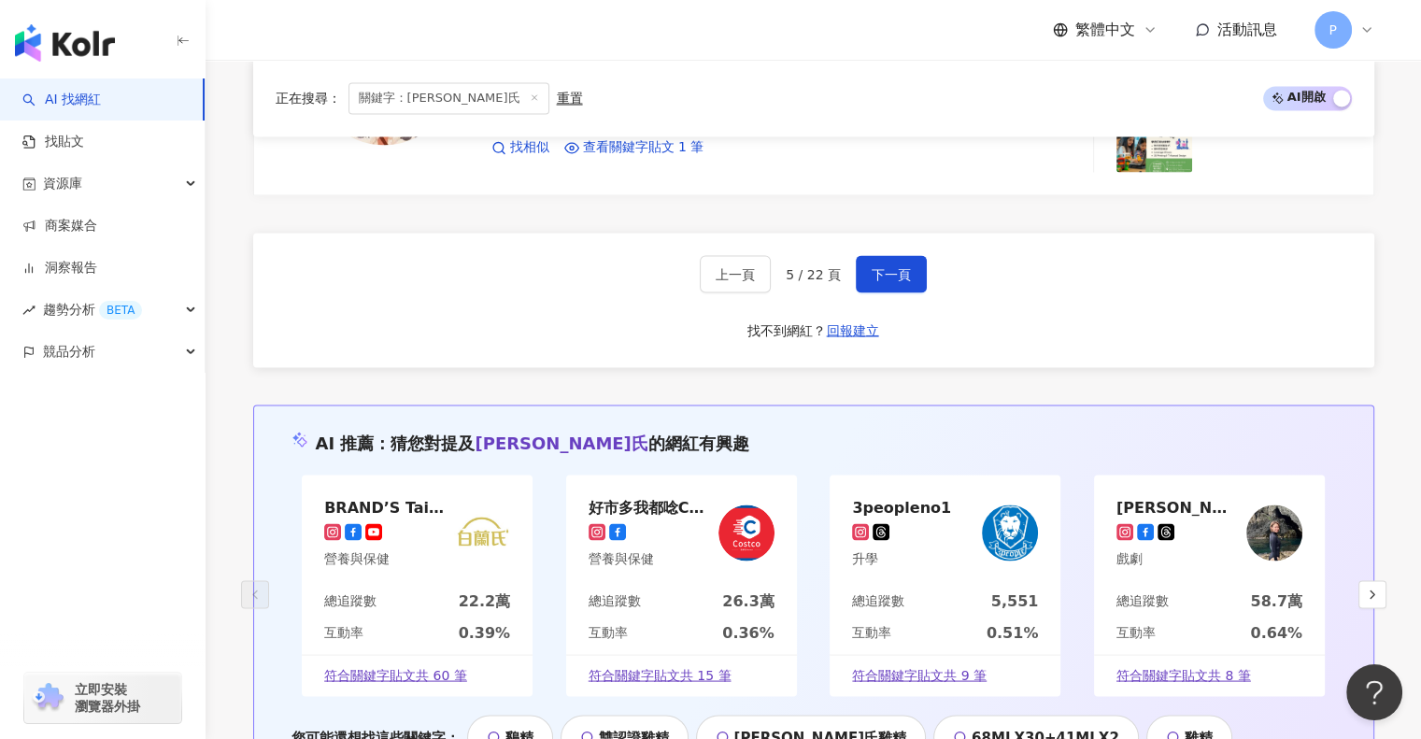
scroll to position [3364, 0]
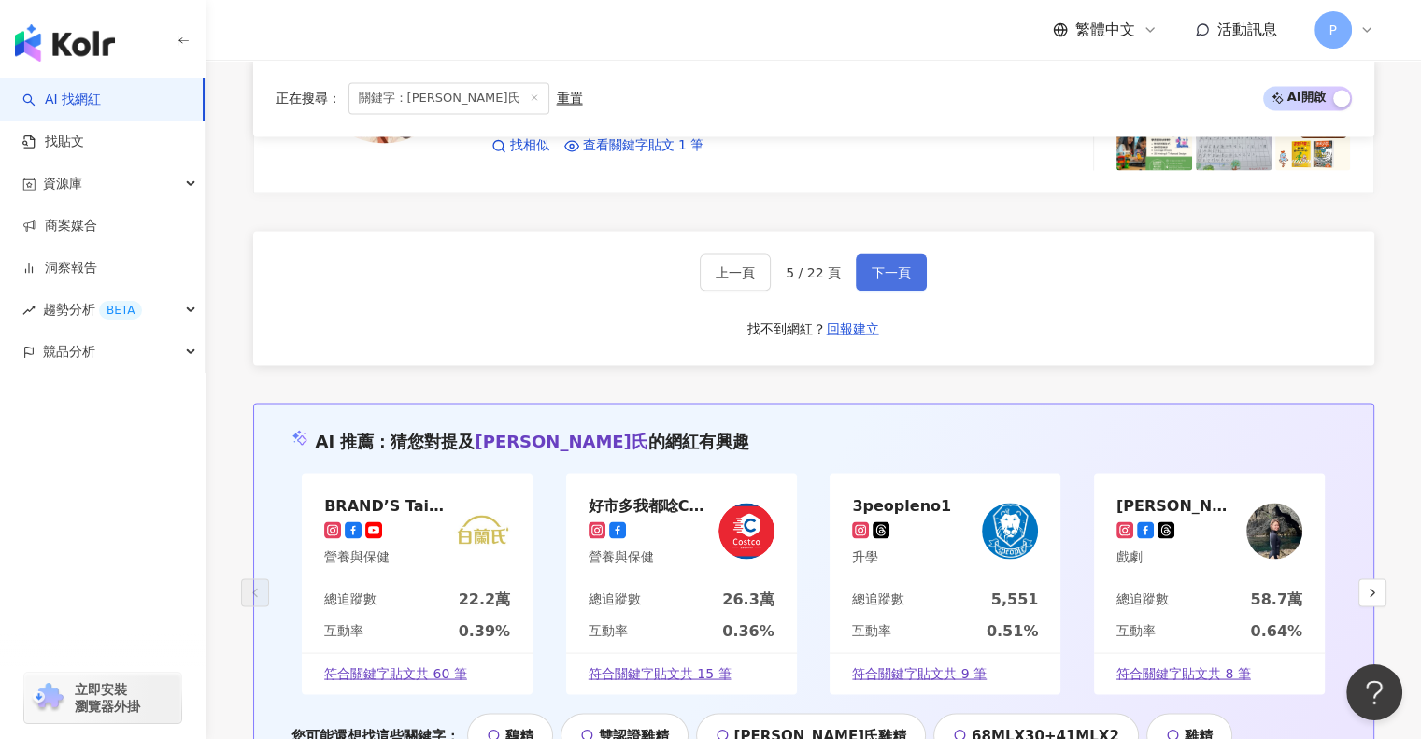
click at [893, 279] on button "下一頁" at bounding box center [891, 271] width 71 height 37
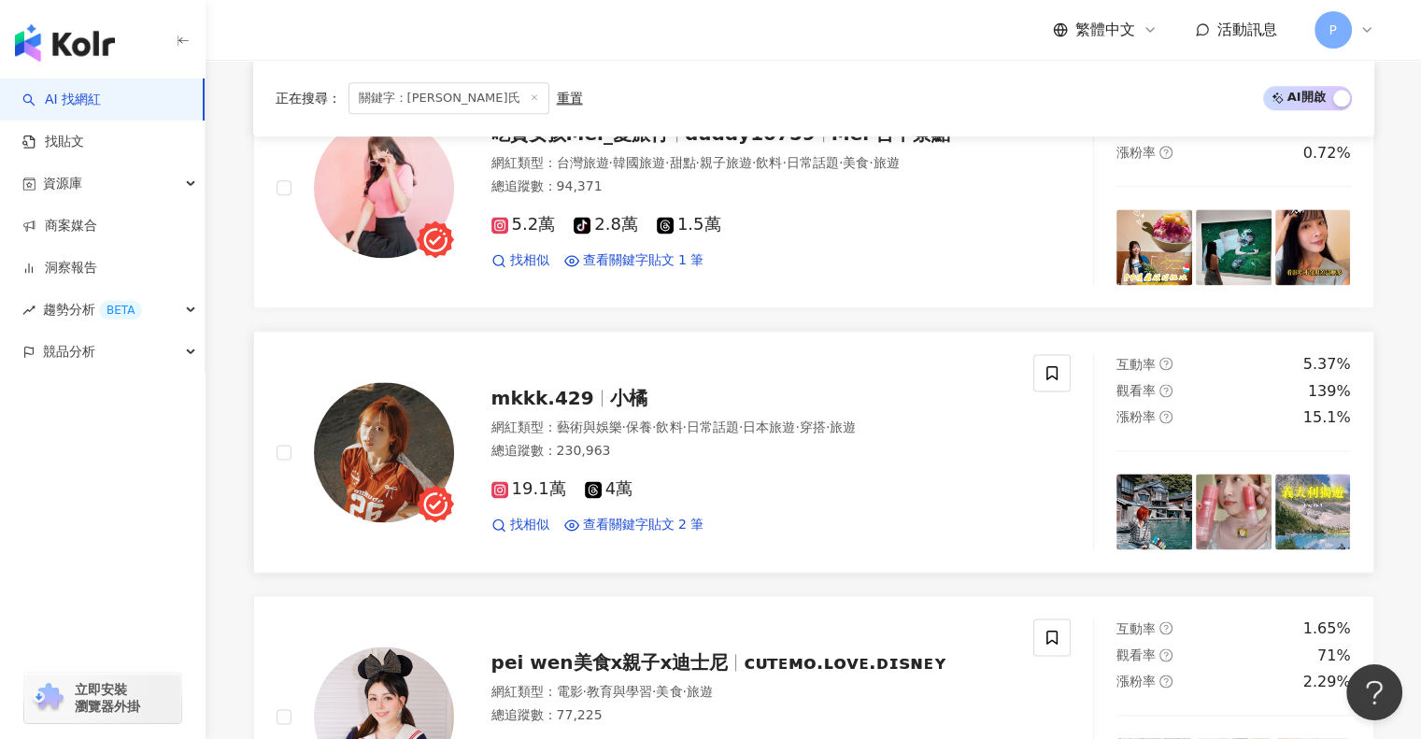
scroll to position [2454, 0]
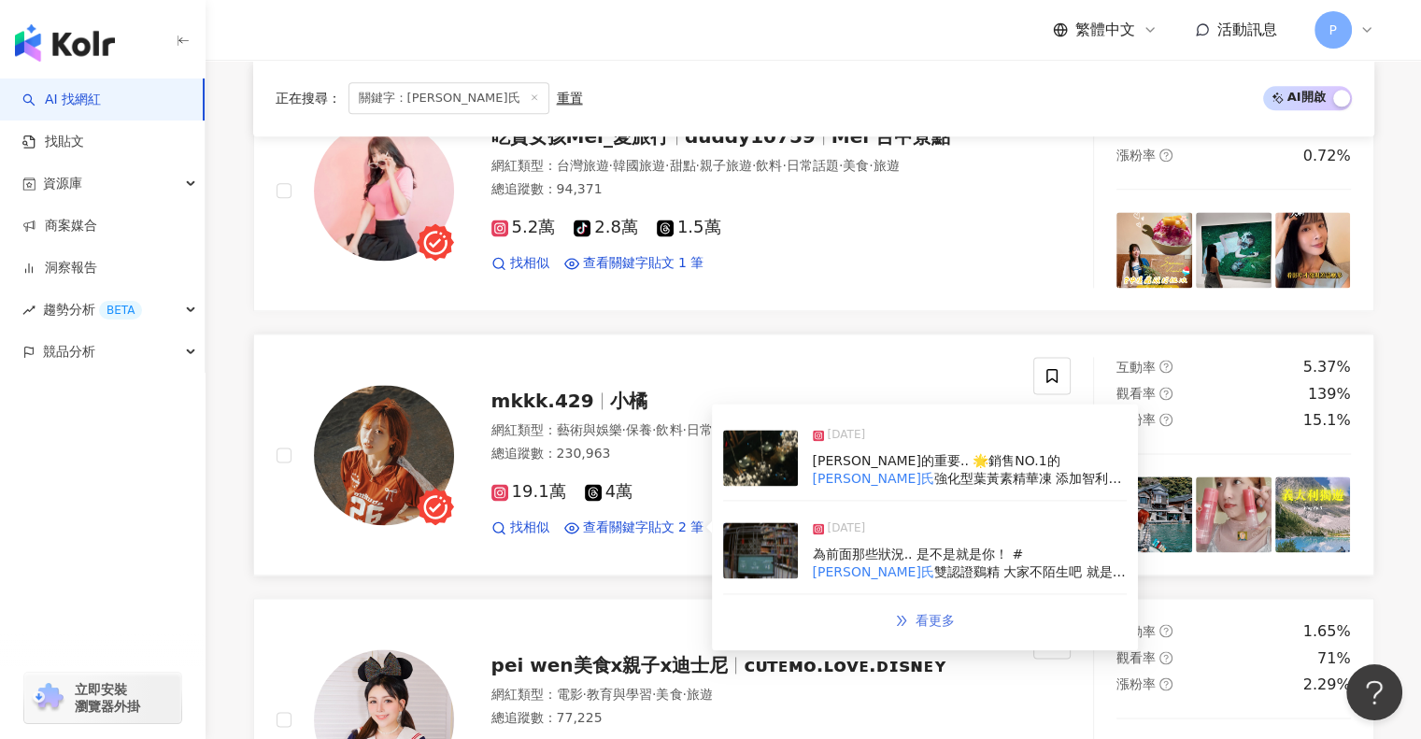
click at [941, 613] on span "看更多" at bounding box center [934, 620] width 39 height 15
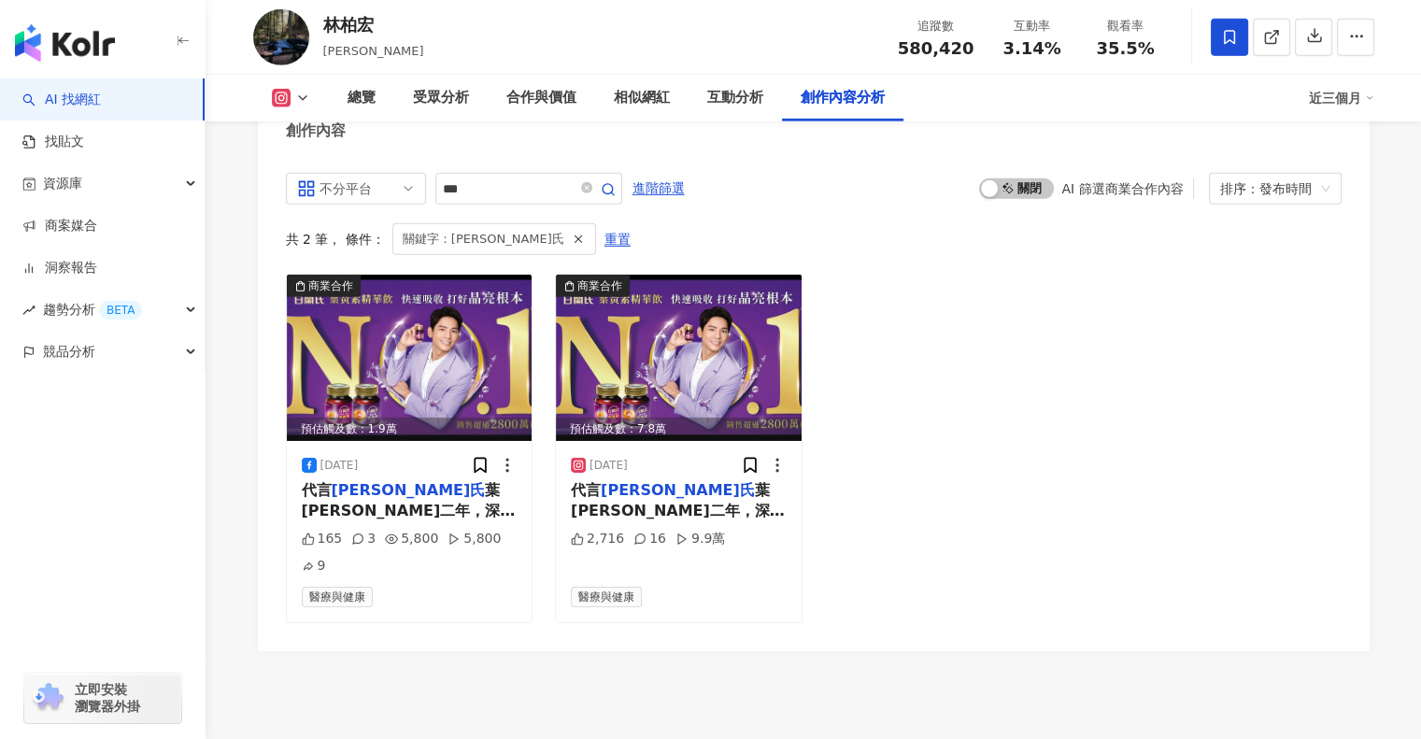
drag, startPoint x: 0, startPoint y: 0, endPoint x: 514, endPoint y: 590, distance: 782.5
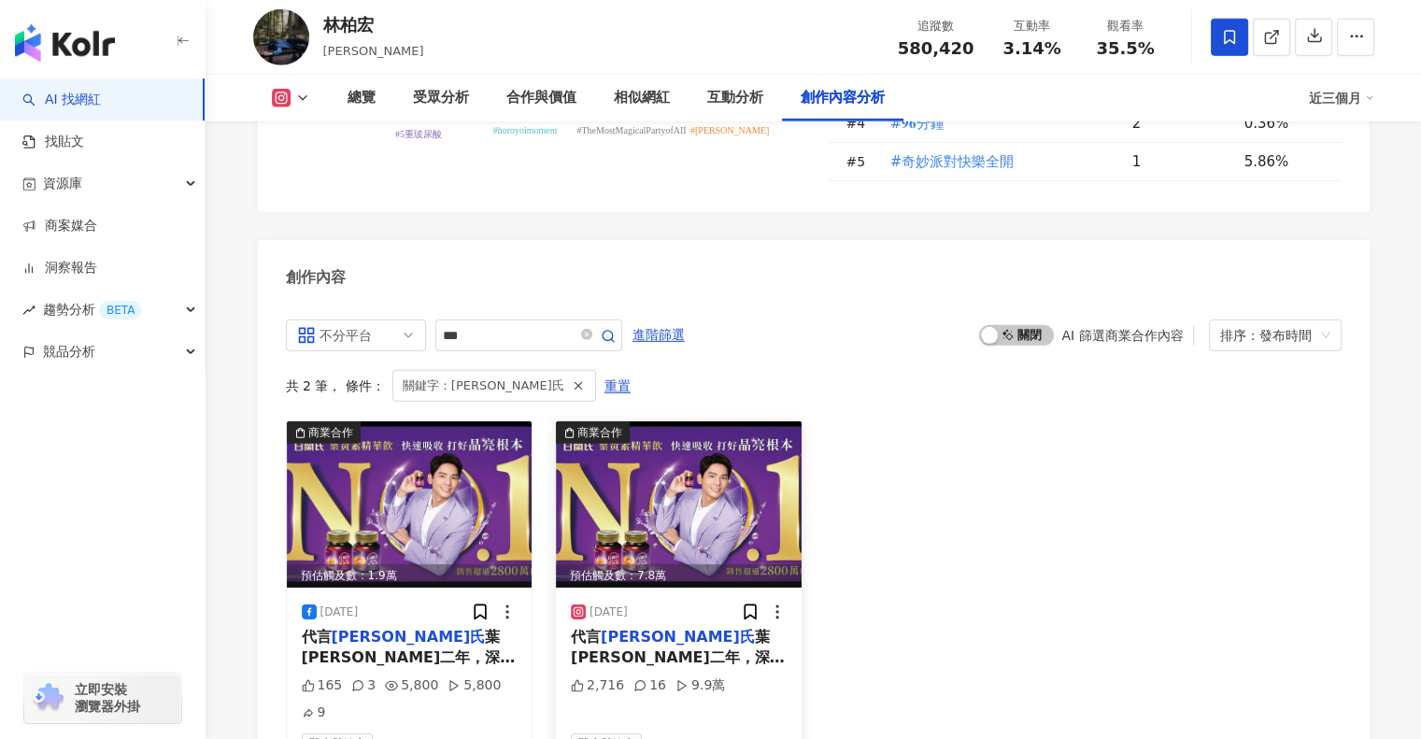
click at [666, 421] on img at bounding box center [679, 504] width 246 height 166
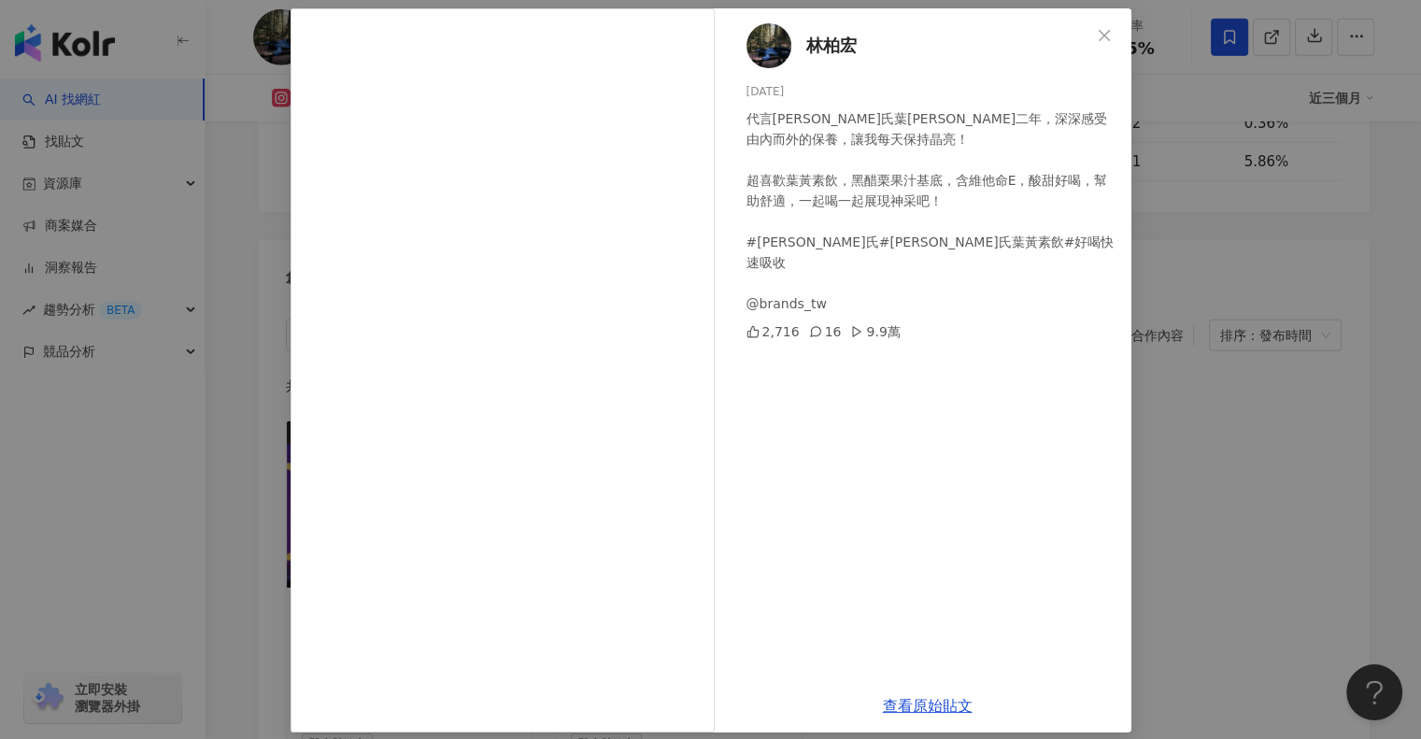
scroll to position [88, 0]
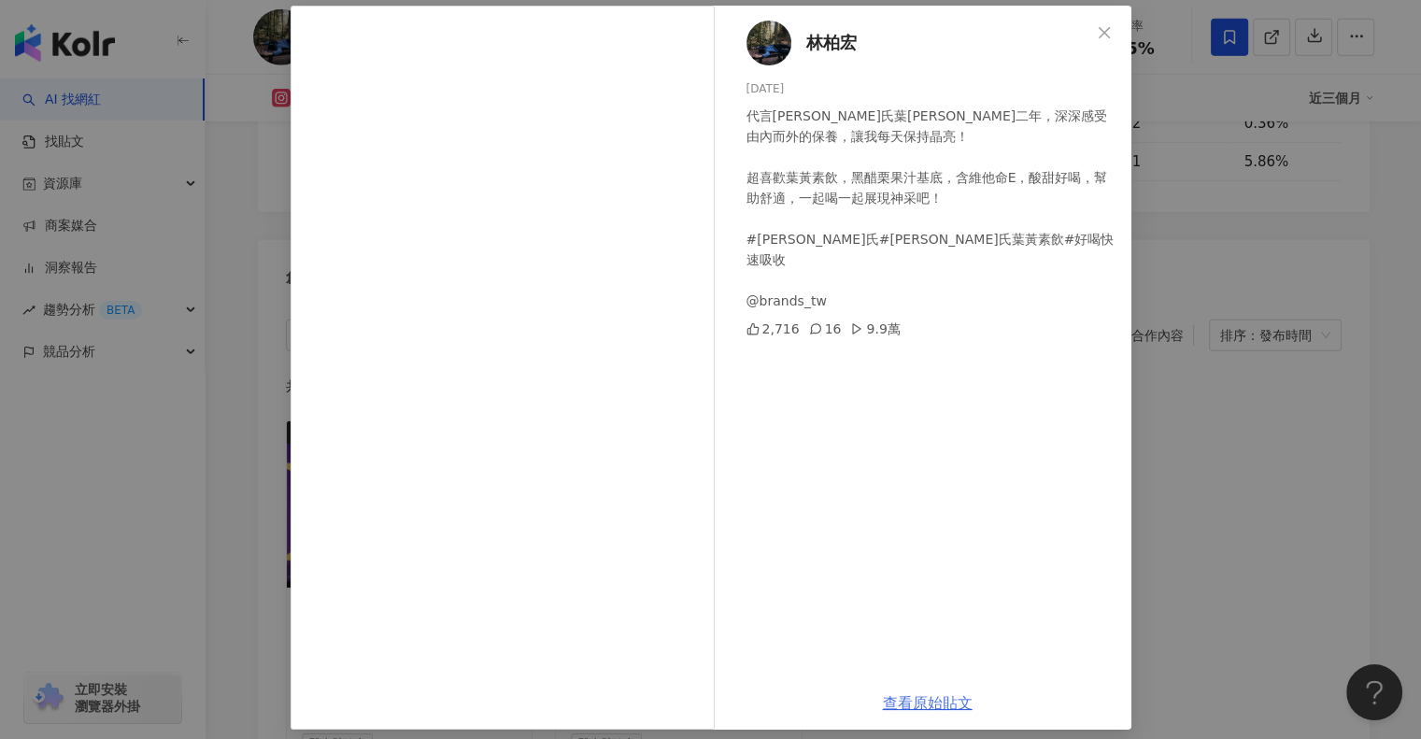
click at [924, 703] on link "查看原始貼文" at bounding box center [928, 703] width 90 height 18
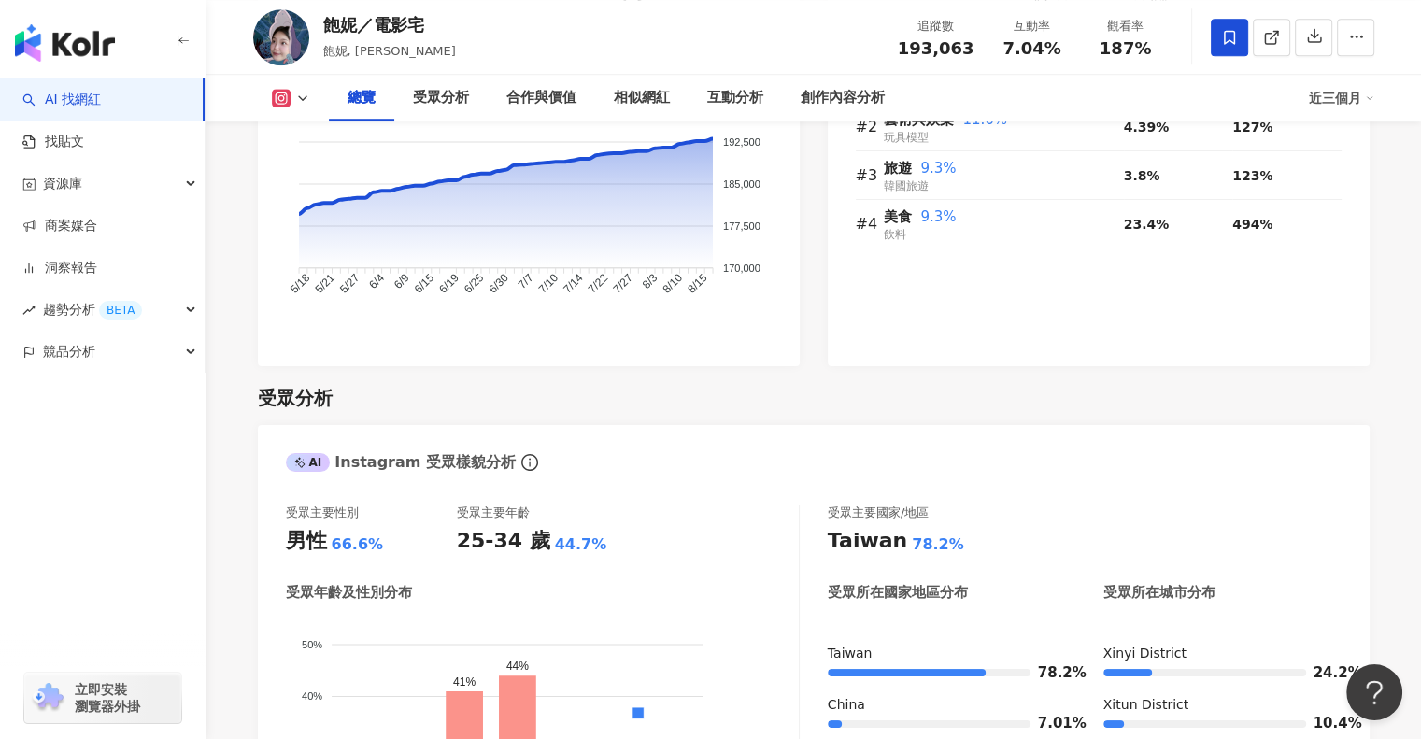
scroll to position [1672, 0]
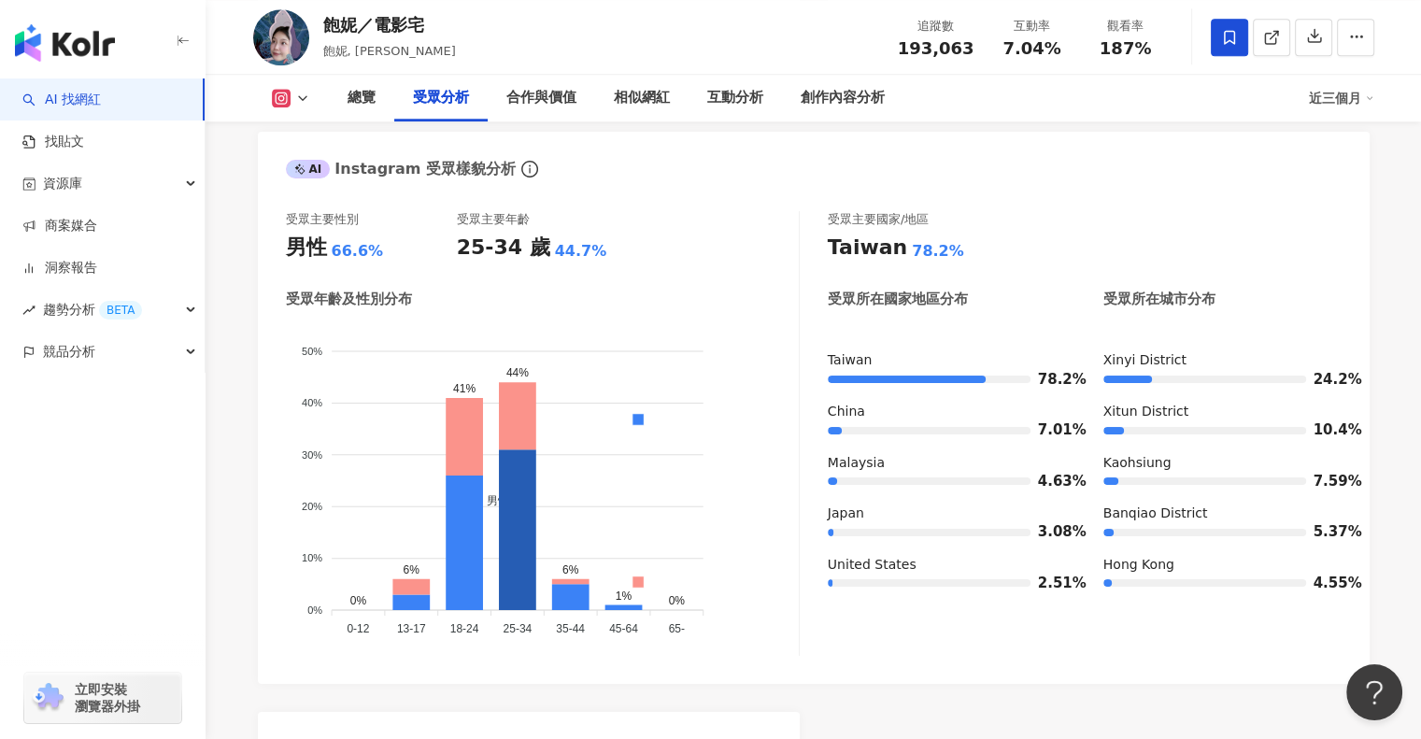
drag, startPoint x: 525, startPoint y: 506, endPoint x: 837, endPoint y: 677, distance: 355.7
click at [837, 677] on div "AI Instagram 受眾樣貌分析 受眾主要性別 男性 66.6% 受眾主要年齡 25-34 歲 44.7% 受眾年齡及性別分布 男性 女性 50% 50…" at bounding box center [813, 569] width 1111 height 875
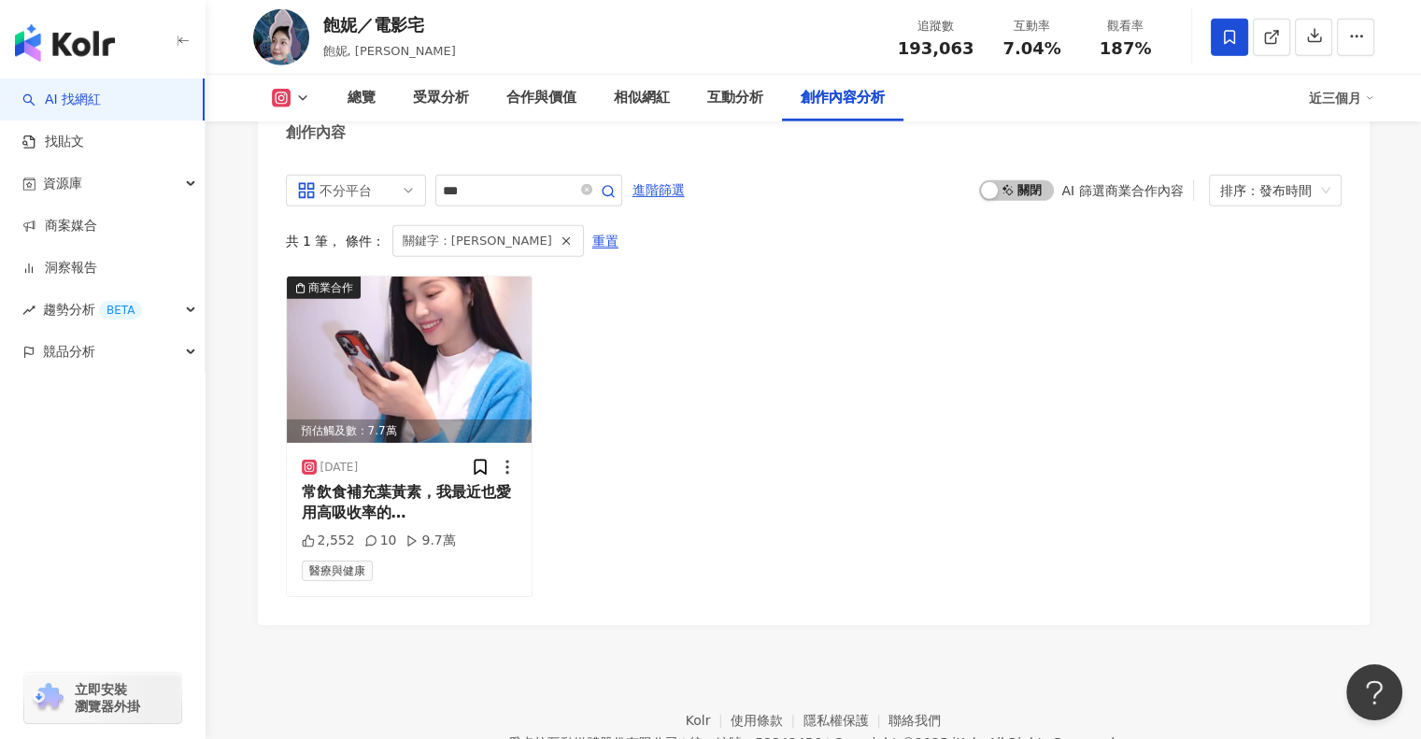
scroll to position [5908, 0]
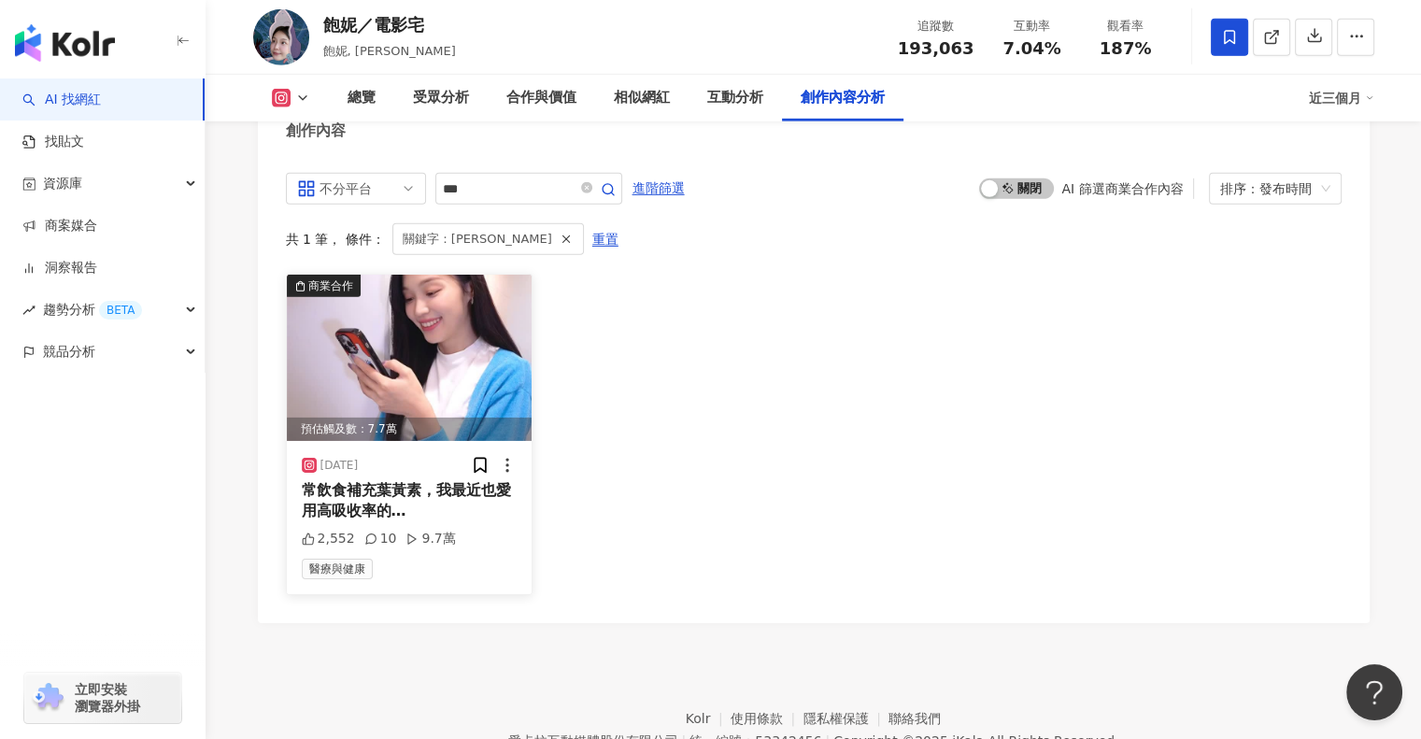
click at [381, 481] on span "常飲食補充葉黃素，我最近也愛用高吸收率的" at bounding box center [406, 500] width 209 height 38
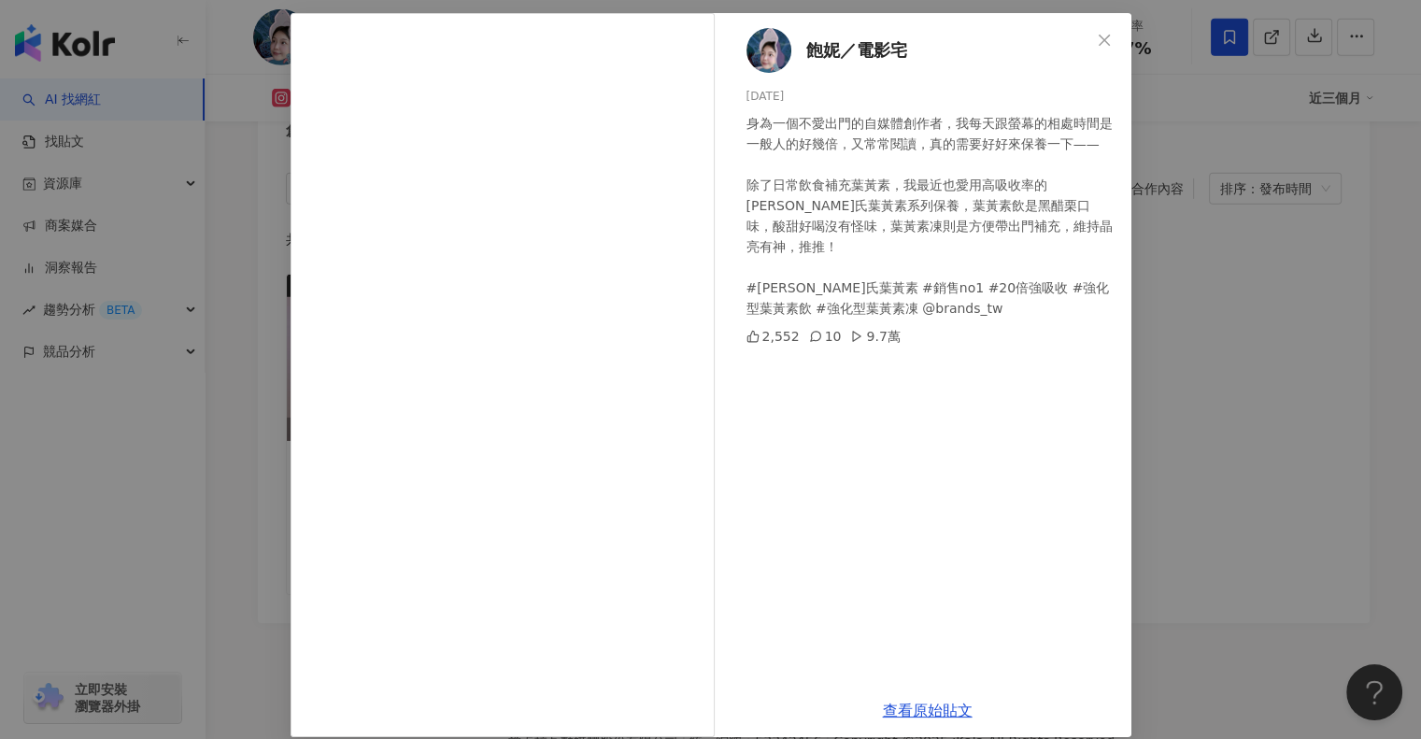
scroll to position [101, 0]
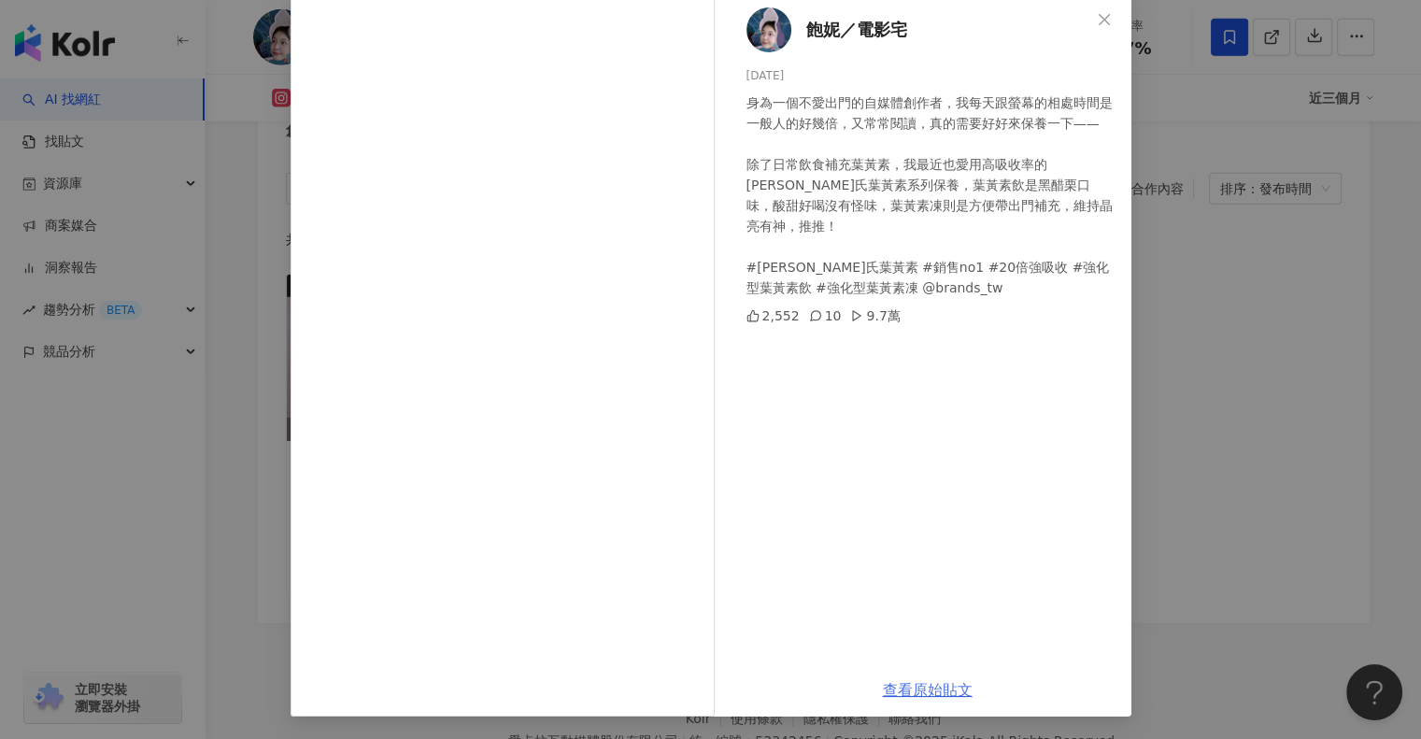
click at [909, 685] on link "查看原始貼文" at bounding box center [928, 690] width 90 height 18
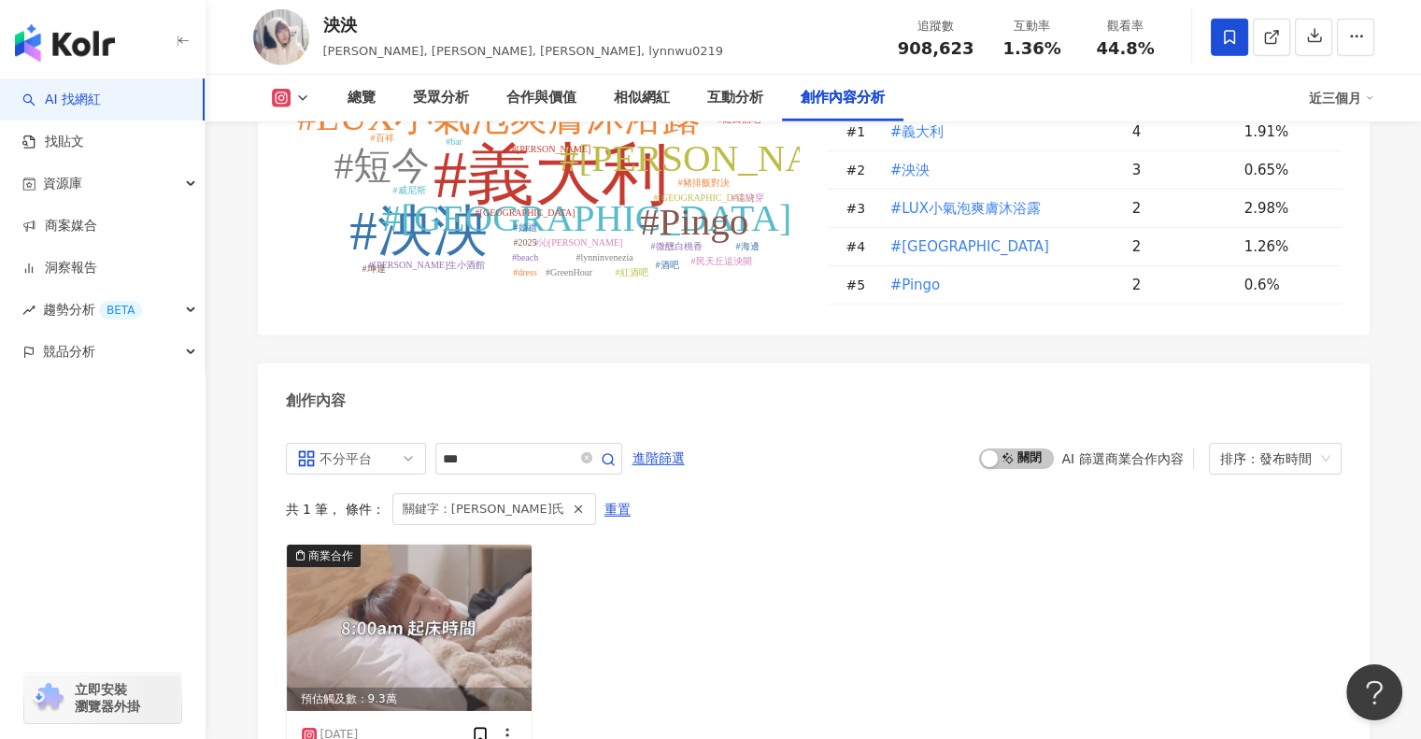
scroll to position [6019, 0]
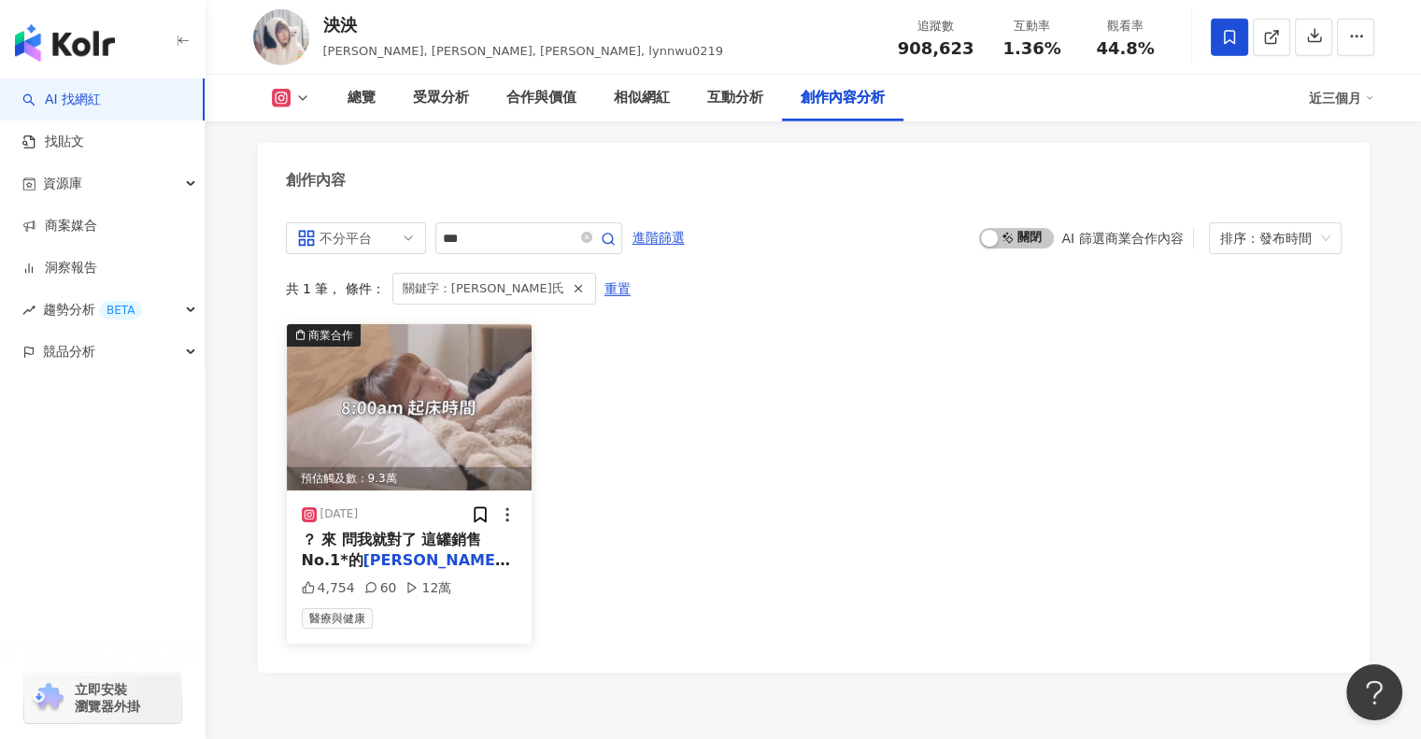
click at [460, 324] on img at bounding box center [410, 407] width 246 height 166
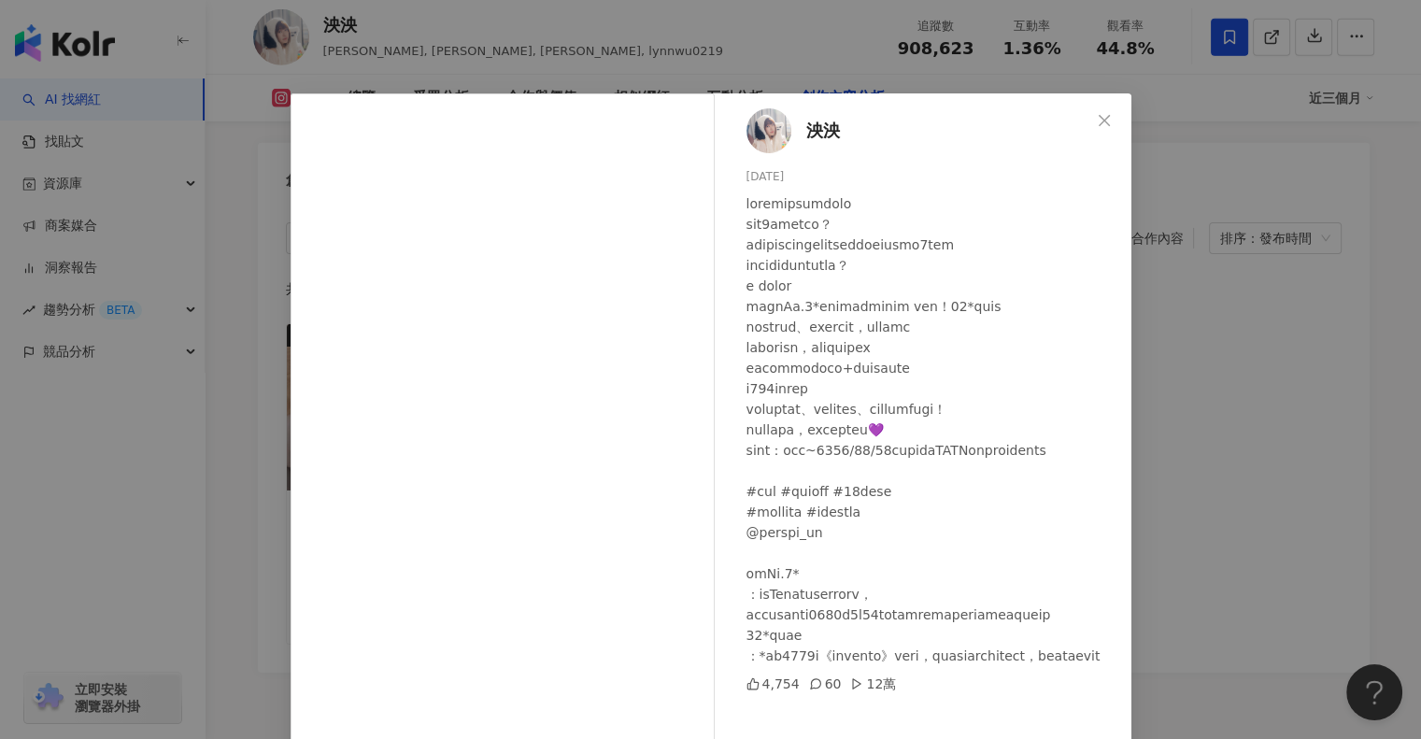
click at [918, 410] on div at bounding box center [931, 429] width 370 height 473
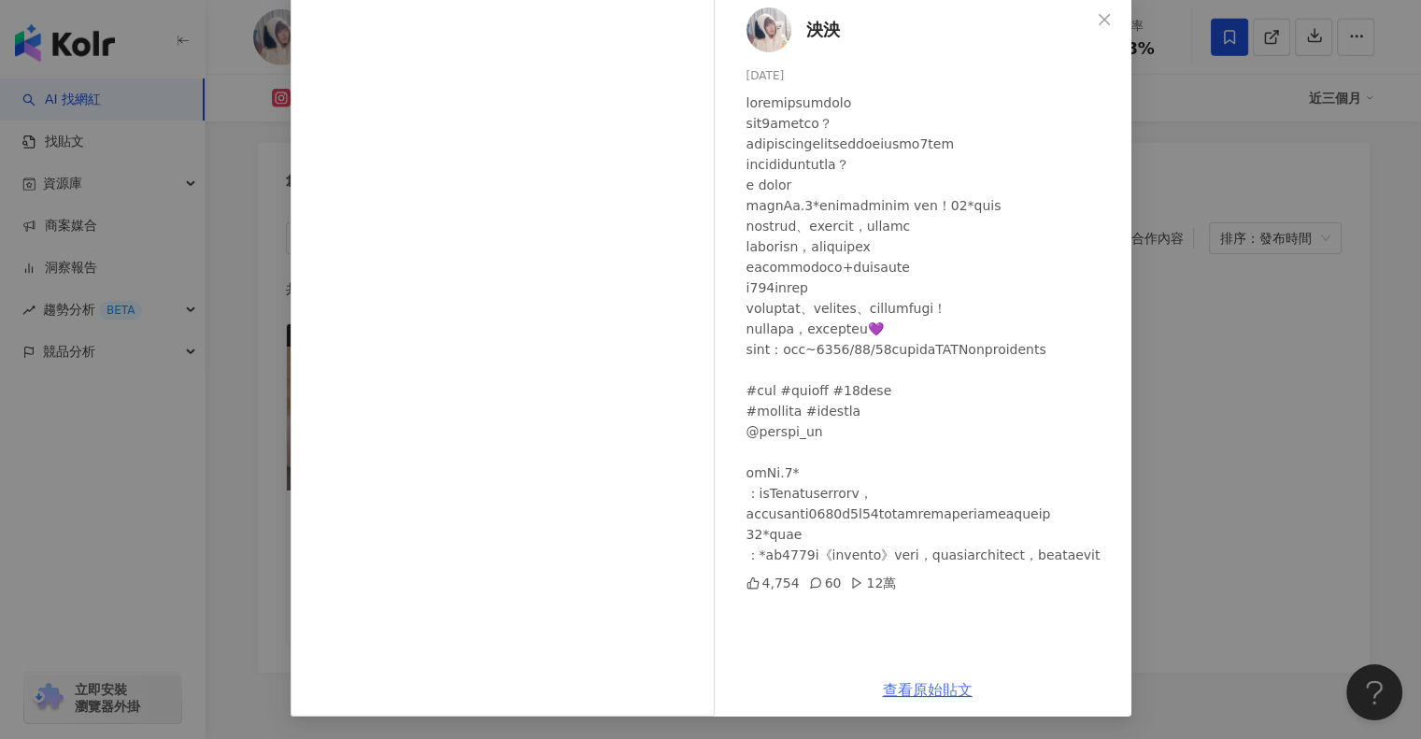
click at [947, 684] on link "查看原始貼文" at bounding box center [928, 690] width 90 height 18
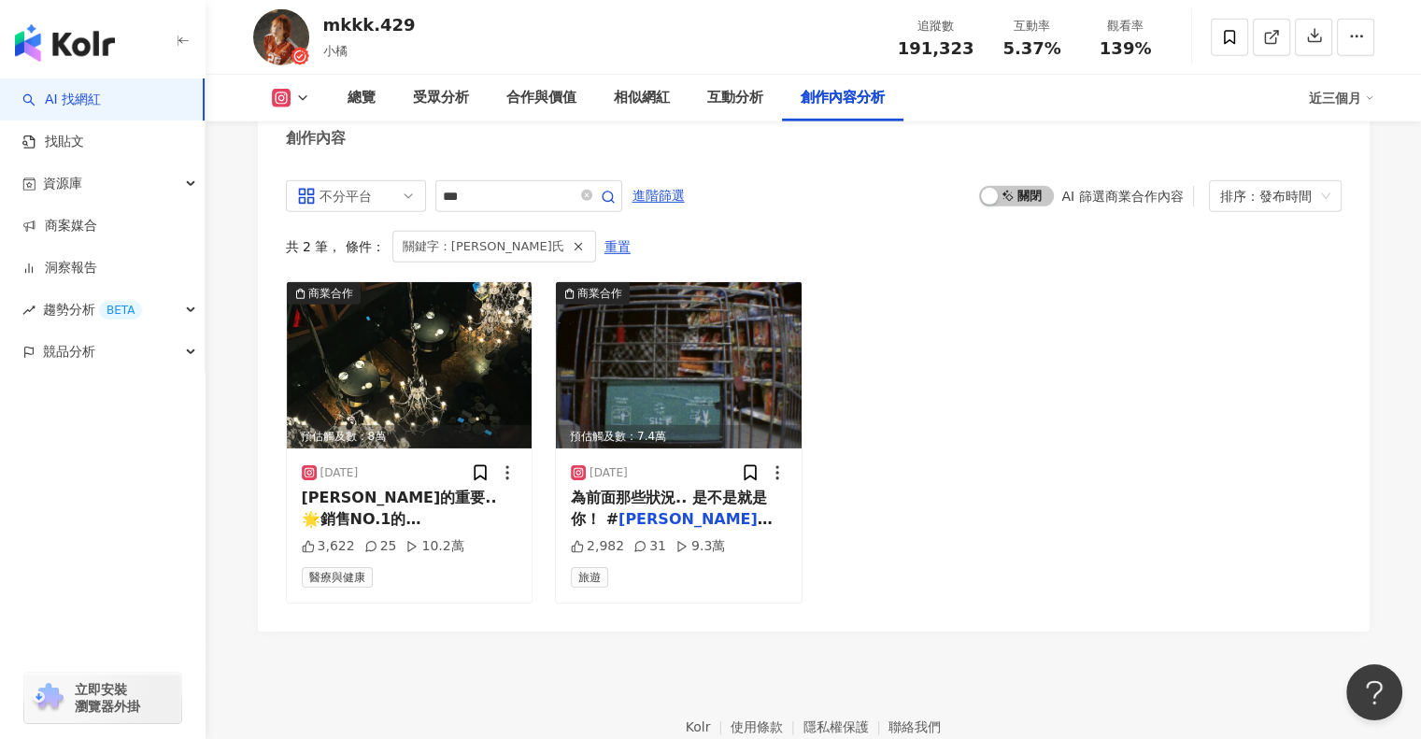
click at [421, 631] on footer "Kolr 使用條款 隱私權保護 聯絡我們 愛卡拉互動媒體股份有限公司 | 統一編號：53342456 | Copyright © 2025 iKala All…" at bounding box center [812, 734] width 1215 height 207
click at [441, 488] on span "[PERSON_NAME]的重要.. 🌟銷售NO.1的" at bounding box center [399, 507] width 195 height 38
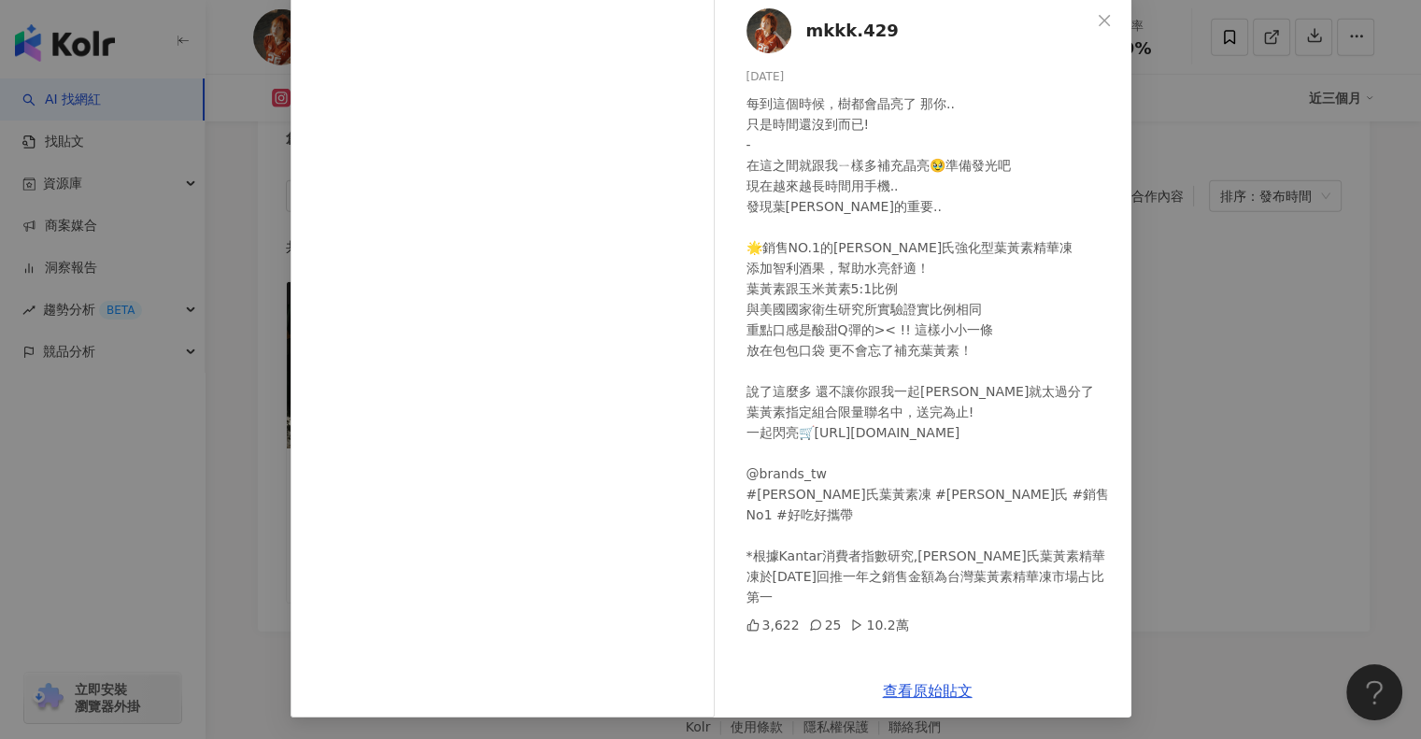
scroll to position [100, 0]
click at [924, 690] on link "查看原始貼文" at bounding box center [928, 691] width 90 height 18
click at [1181, 102] on div "mkkk.429 2024/12/16 每到這個時候，樹都會晶亮了 那你.. 只是時間還沒到而已! - 在這之間就跟我ㄧ樣多補充晶亮🥹準備發光吧 現在越來越長…" at bounding box center [710, 369] width 1421 height 739
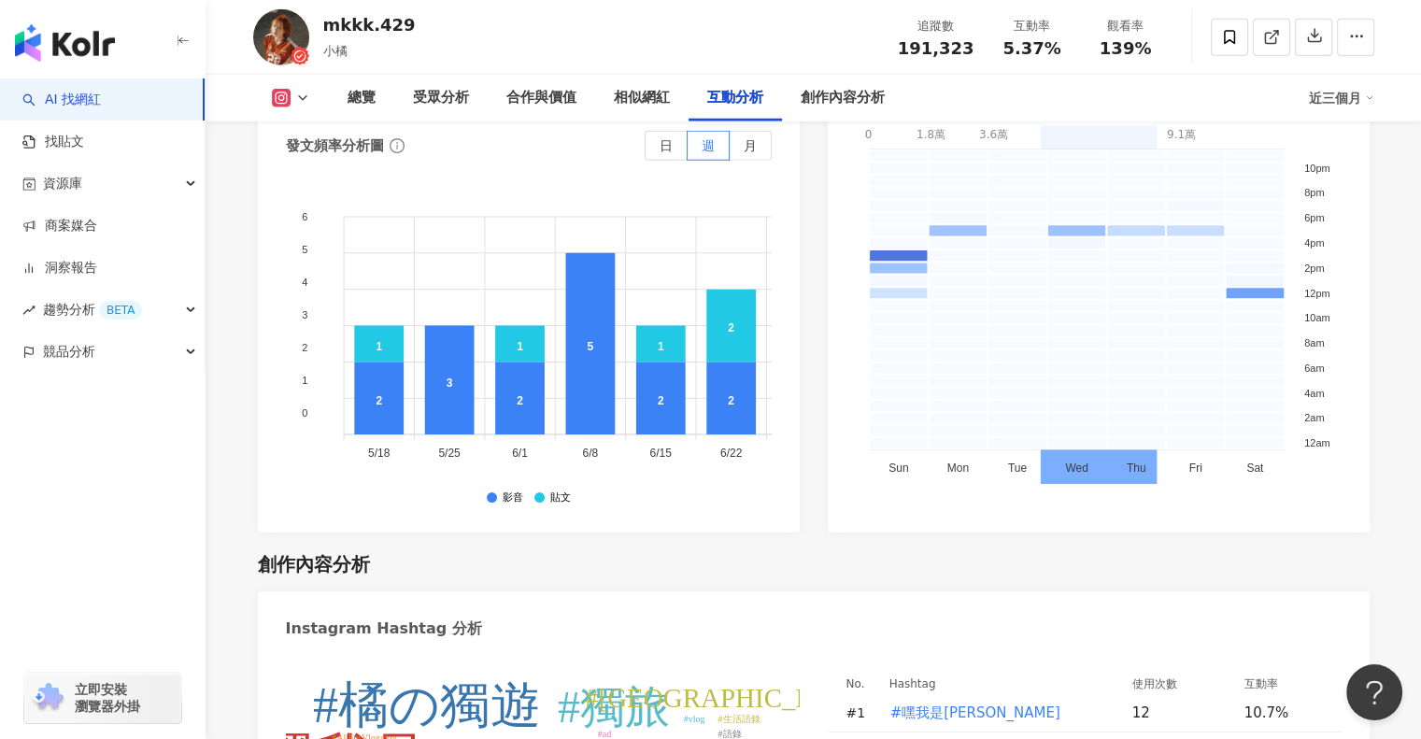
scroll to position [5022, 0]
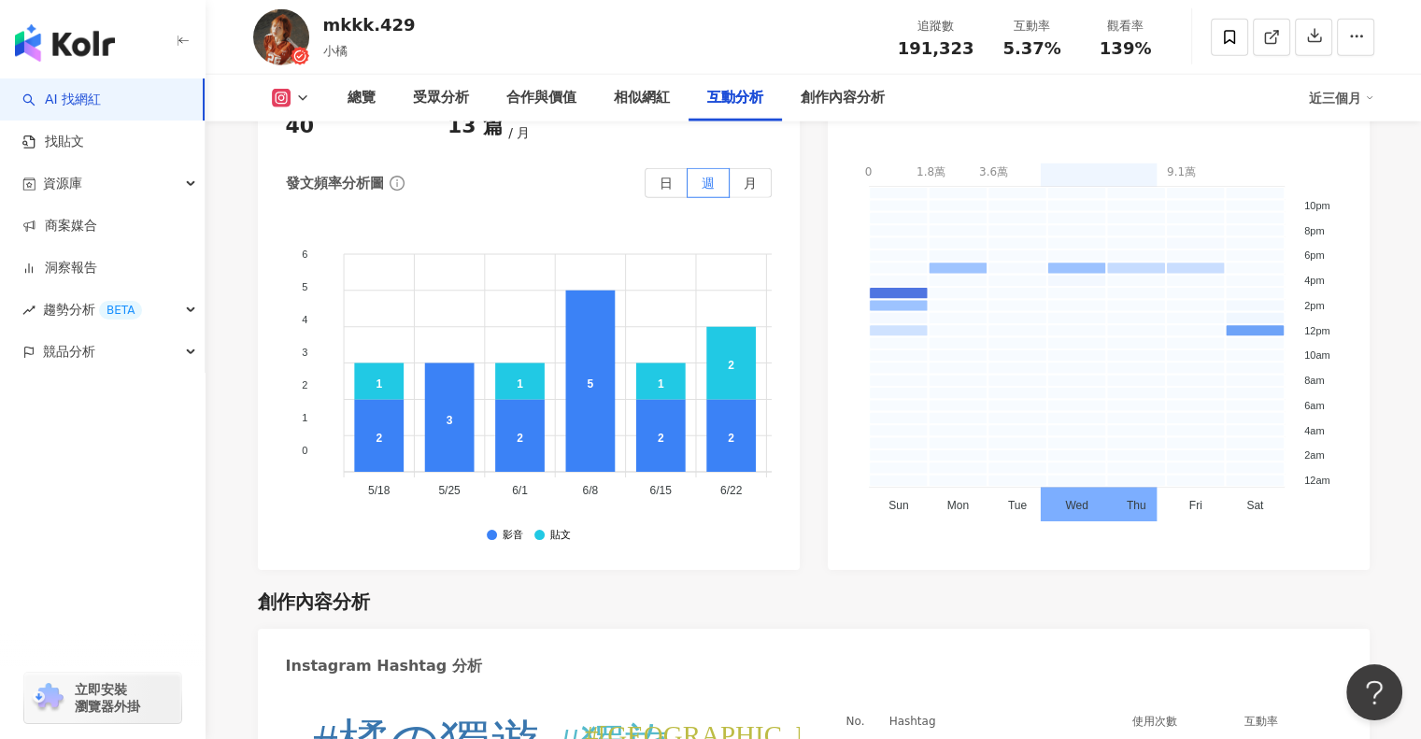
scroll to position [5784, 0]
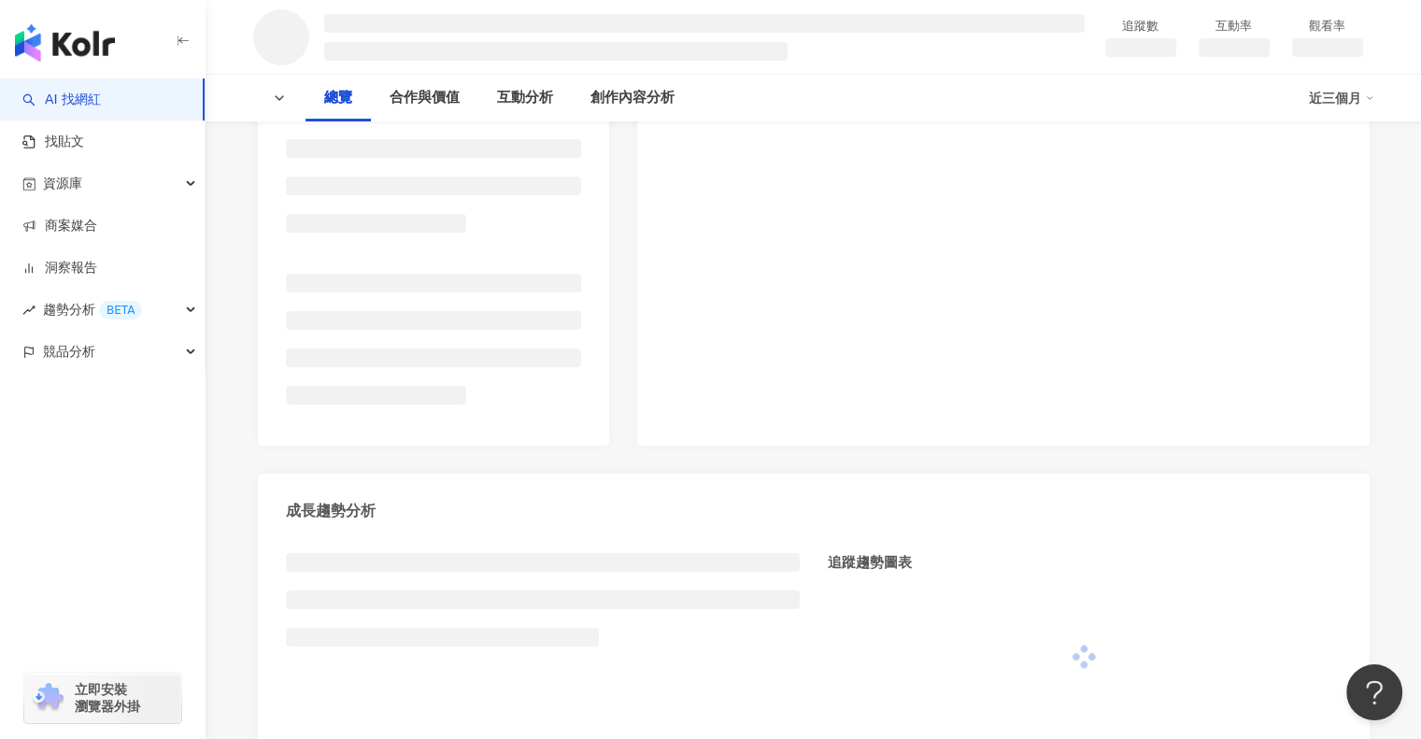
scroll to position [327, 0]
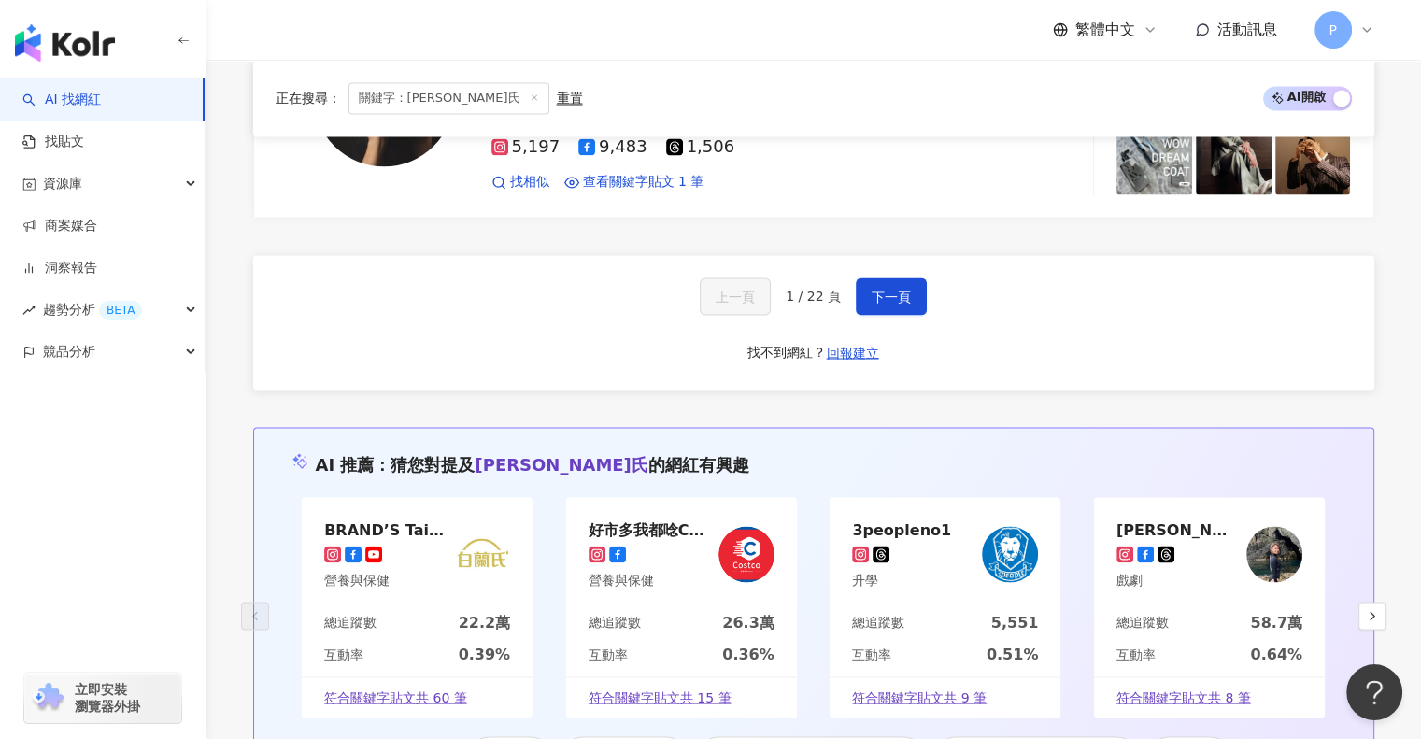
scroll to position [3362, 0]
click at [879, 287] on div "上一頁 1 / 22 頁 下一頁 找不到網紅？ 回報建立" at bounding box center [813, 321] width 1121 height 134
click at [883, 278] on button "下一頁" at bounding box center [891, 294] width 71 height 37
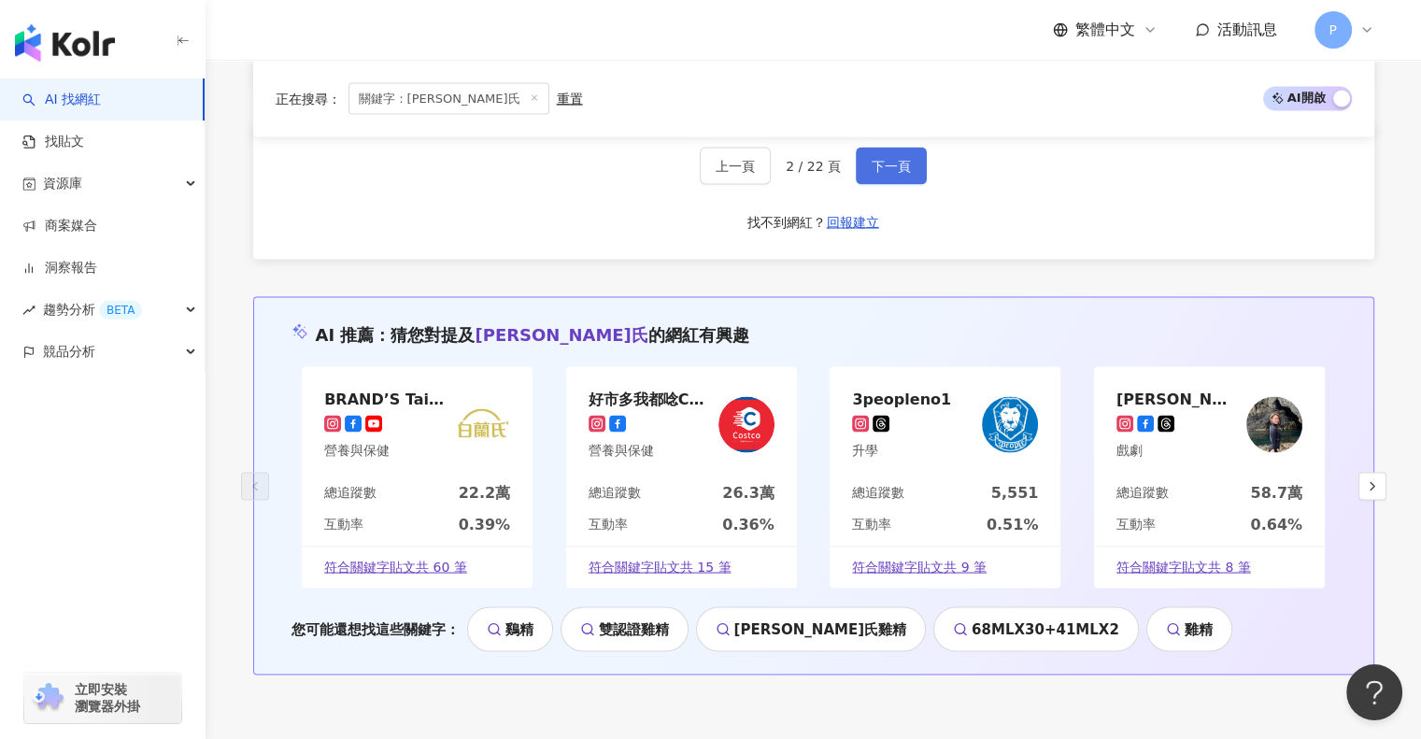
scroll to position [3472, 0]
click at [888, 171] on span "下一頁" at bounding box center [890, 164] width 39 height 15
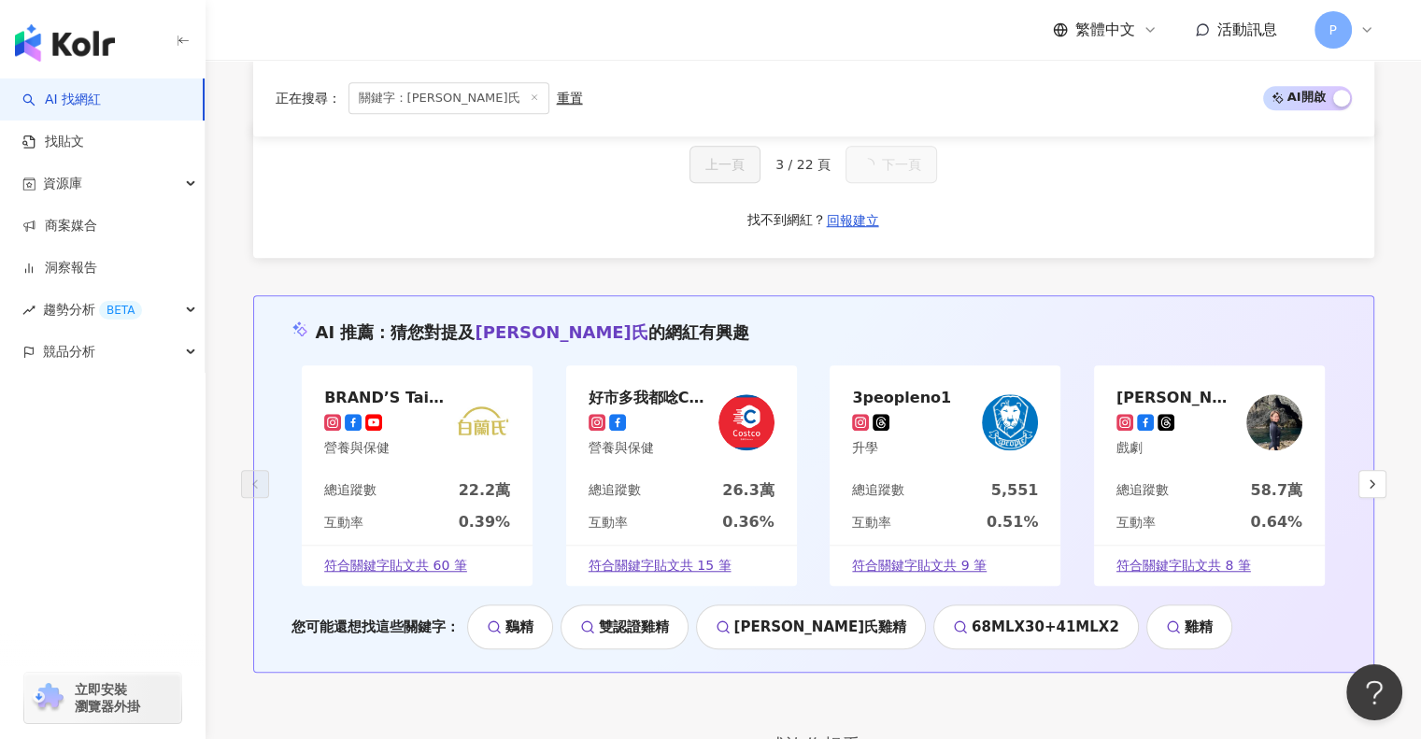
scroll to position [3467, 0]
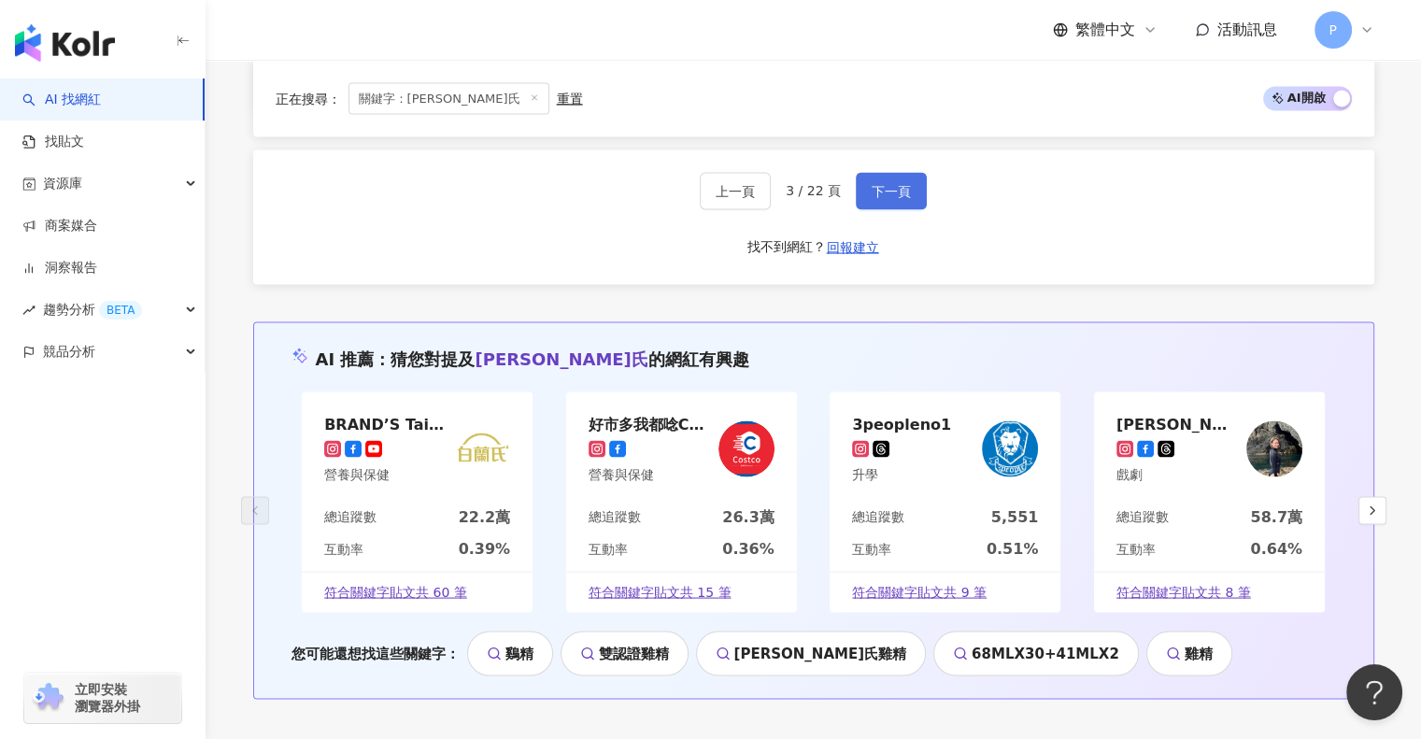
click at [888, 175] on button "下一頁" at bounding box center [891, 190] width 71 height 37
click at [886, 172] on button "下一頁" at bounding box center [891, 190] width 71 height 37
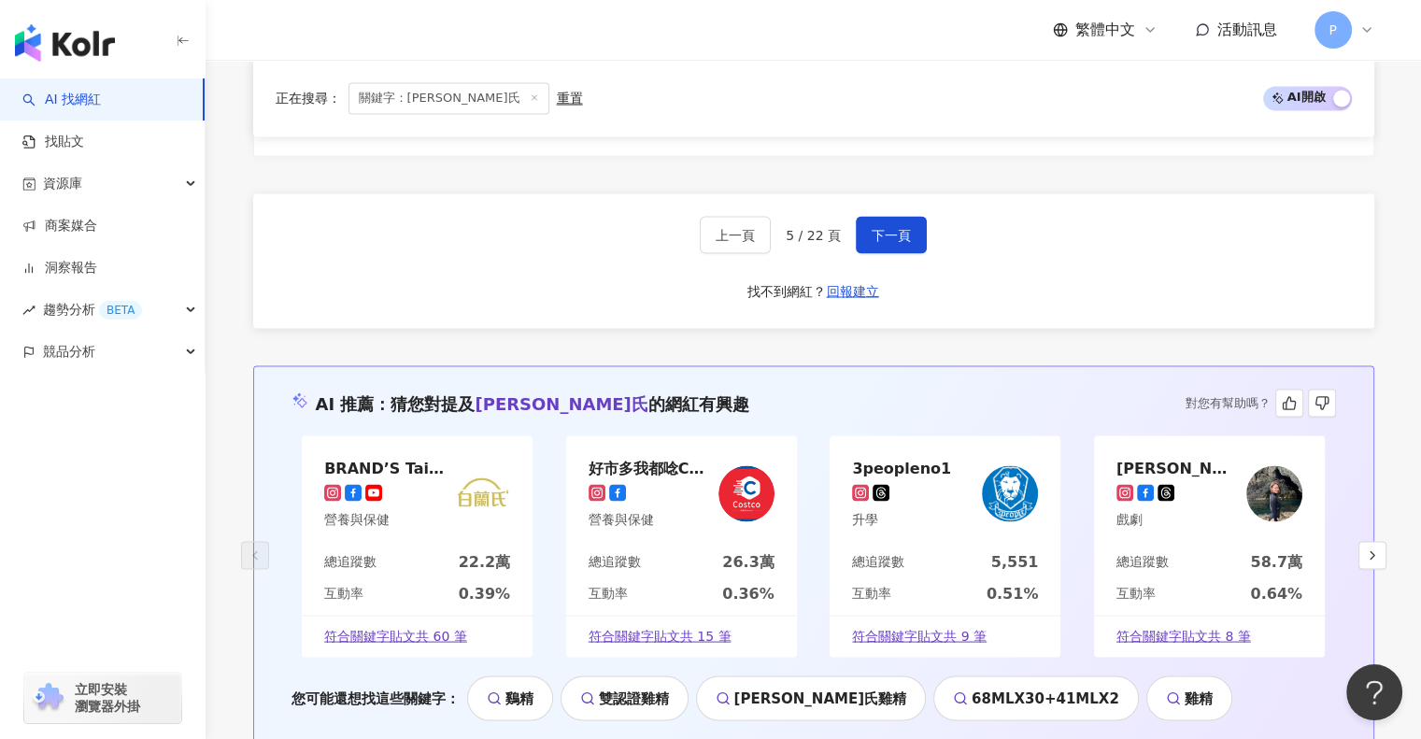
scroll to position [3396, 0]
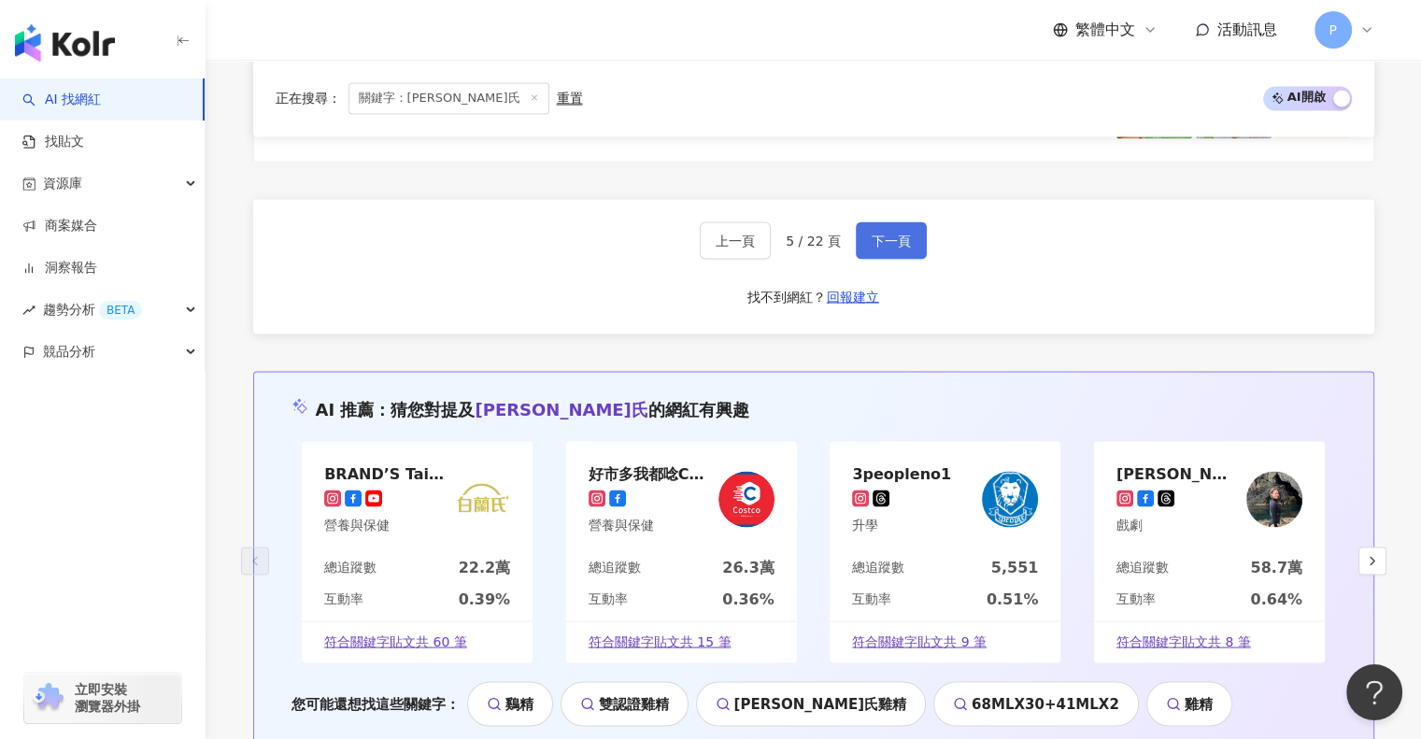
click at [884, 233] on span "下一頁" at bounding box center [890, 240] width 39 height 15
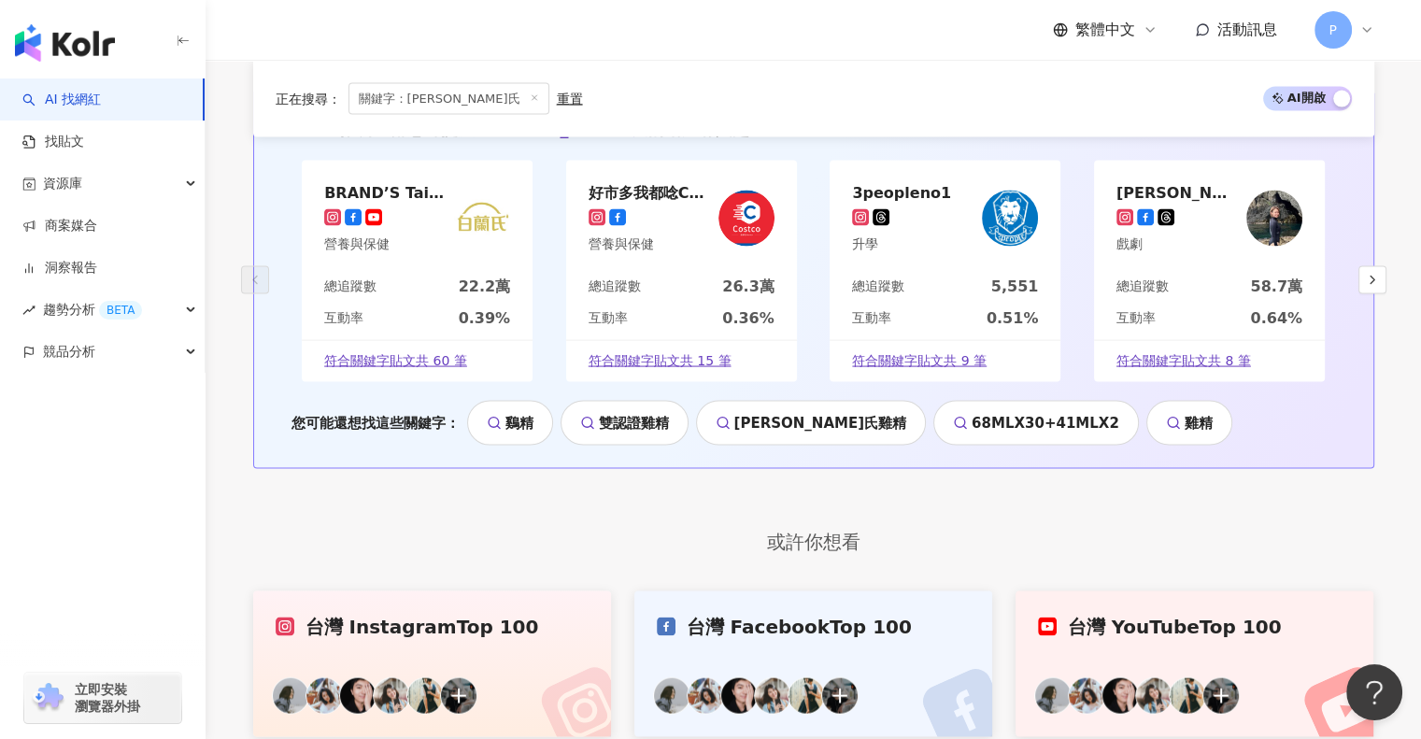
scroll to position [3284, 0]
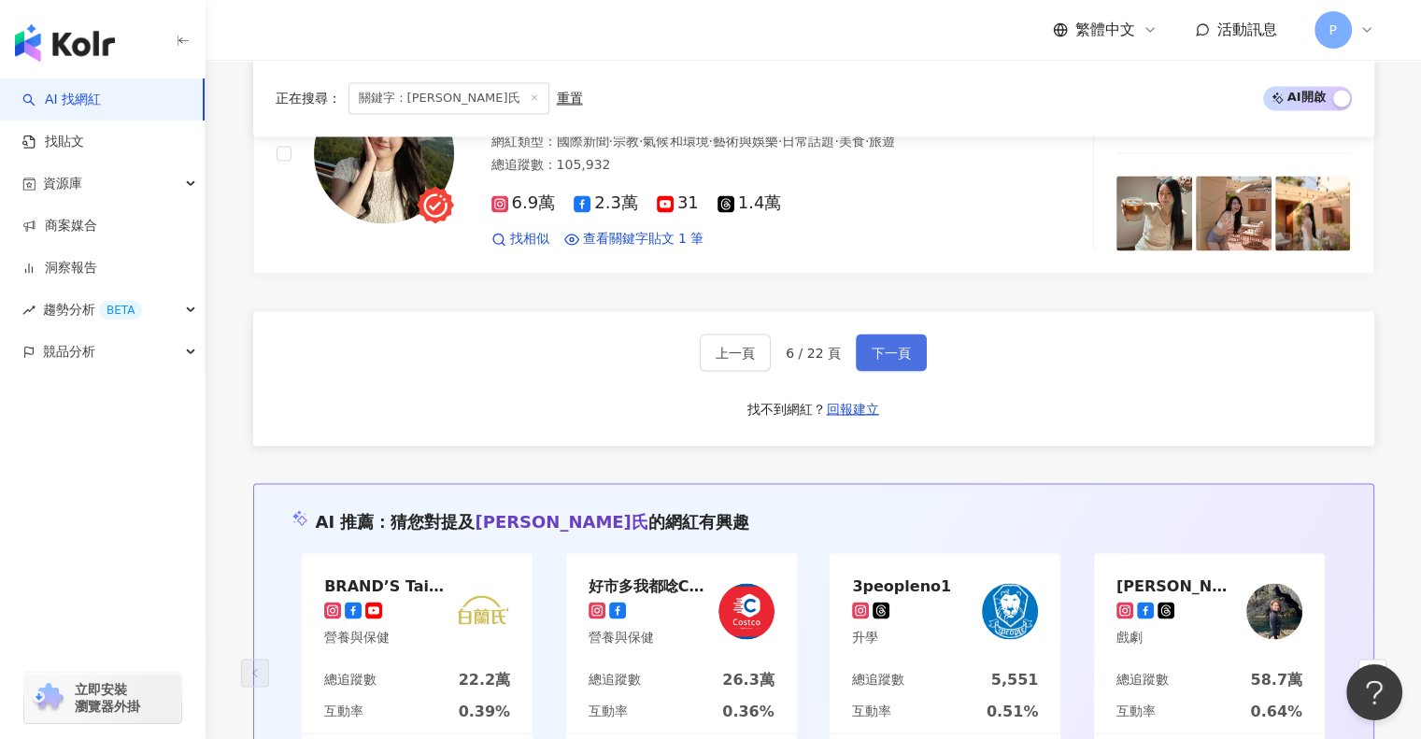
click at [856, 349] on button "下一頁" at bounding box center [891, 351] width 71 height 37
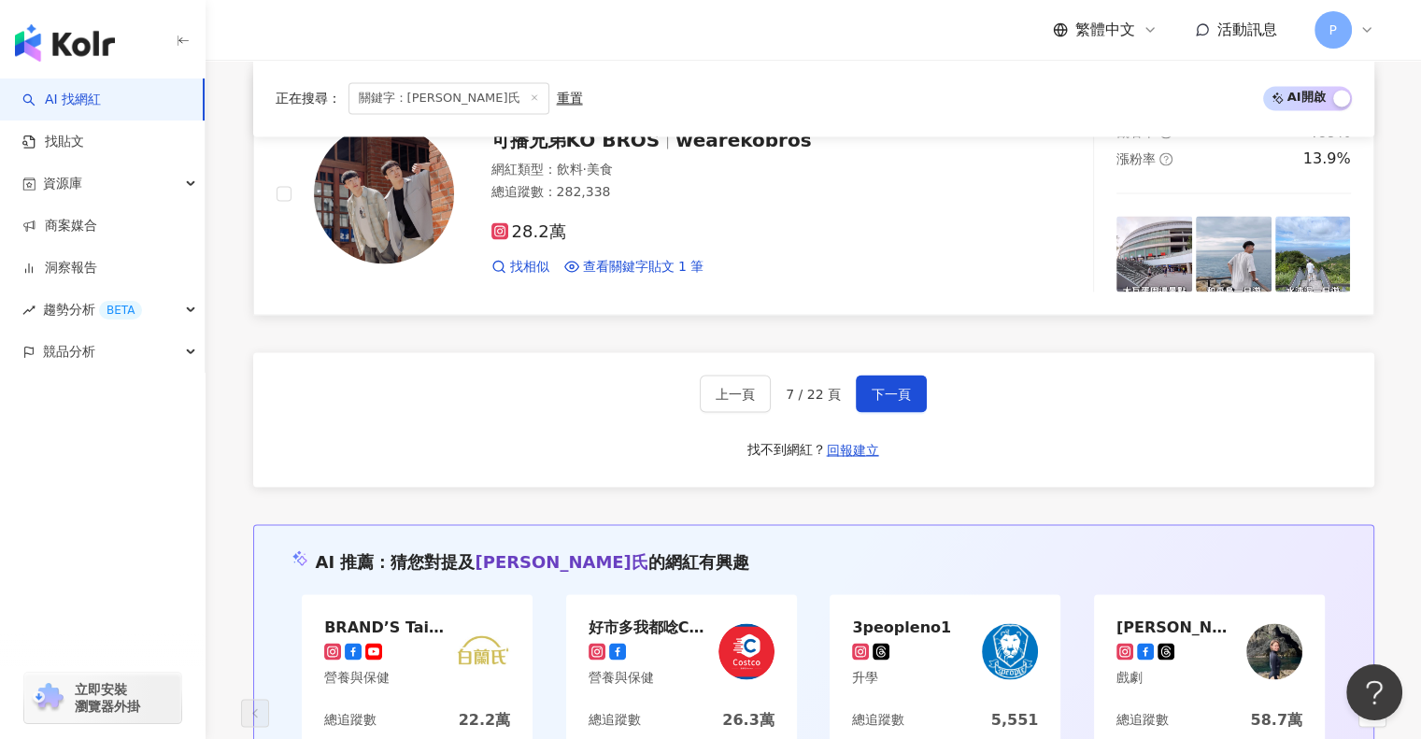
scroll to position [3342, 0]
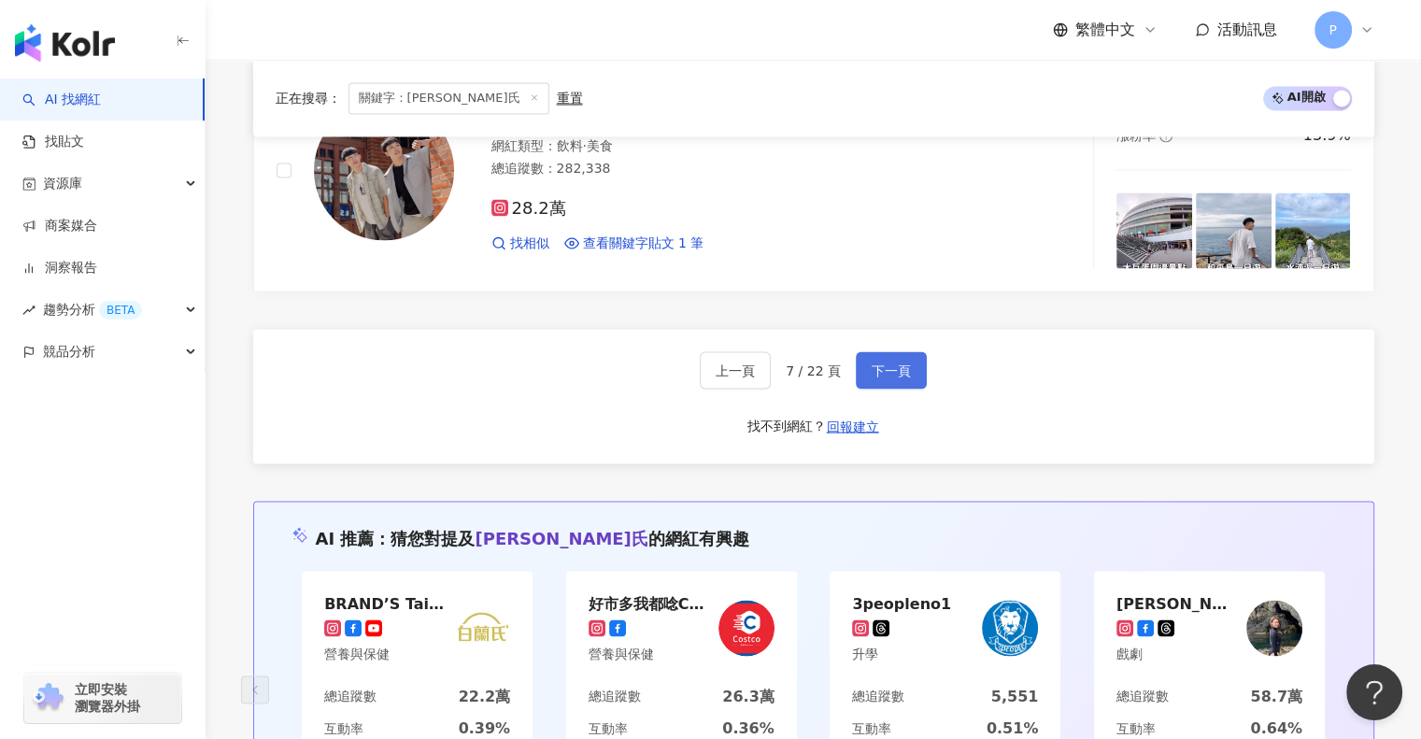
click at [857, 351] on button "下一頁" at bounding box center [891, 369] width 71 height 37
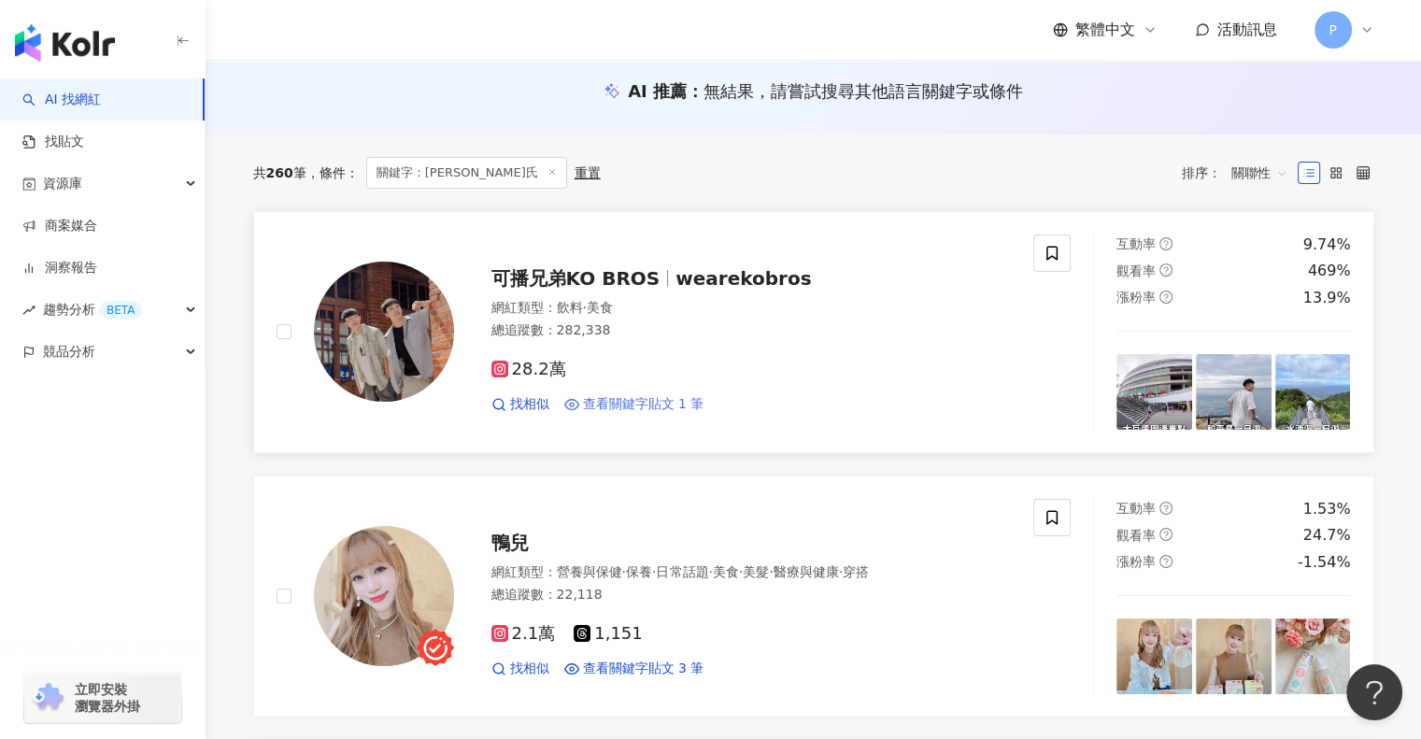
scroll to position [192, 0]
